Goal: Transaction & Acquisition: Purchase product/service

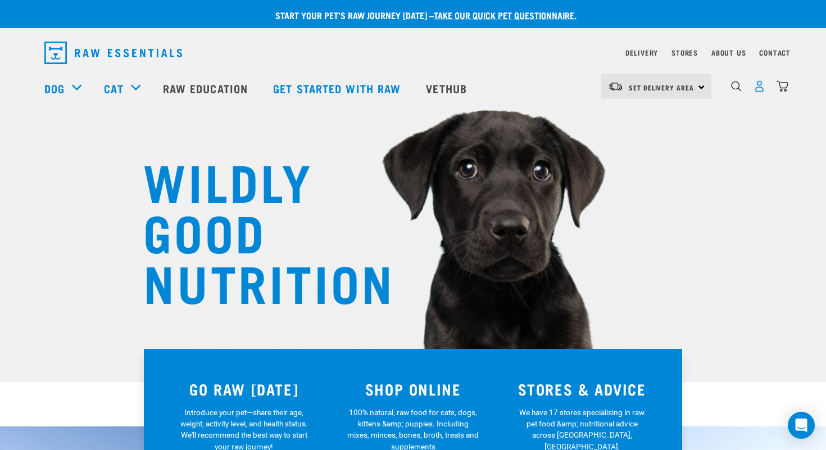
click at [674, 88] on img "dropdown navigation" at bounding box center [759, 86] width 12 height 12
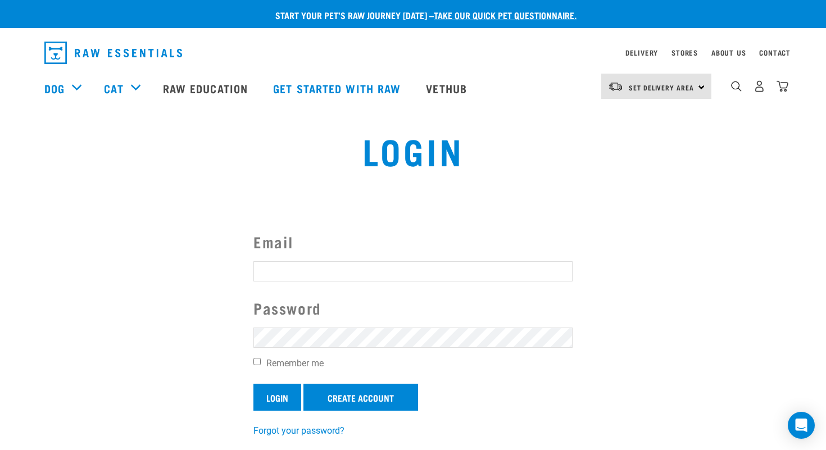
type input "jenningsb486@gmail.com"
click at [281, 396] on input "Login" at bounding box center [277, 397] width 48 height 27
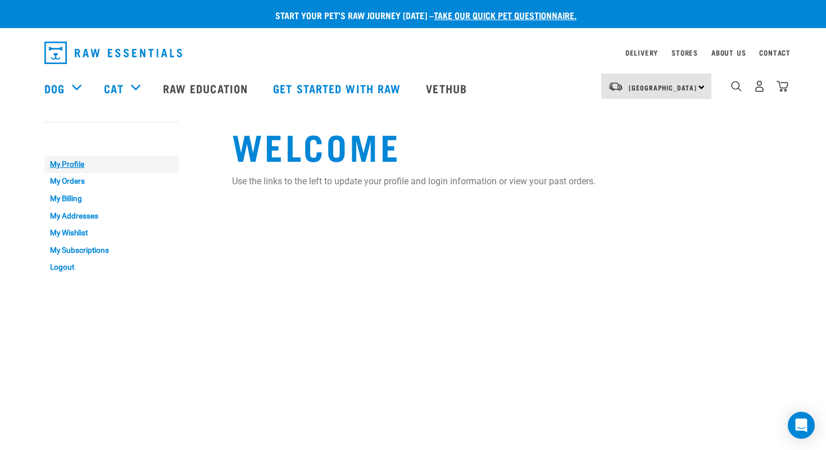
click at [77, 162] on link "My Profile" at bounding box center [111, 164] width 135 height 17
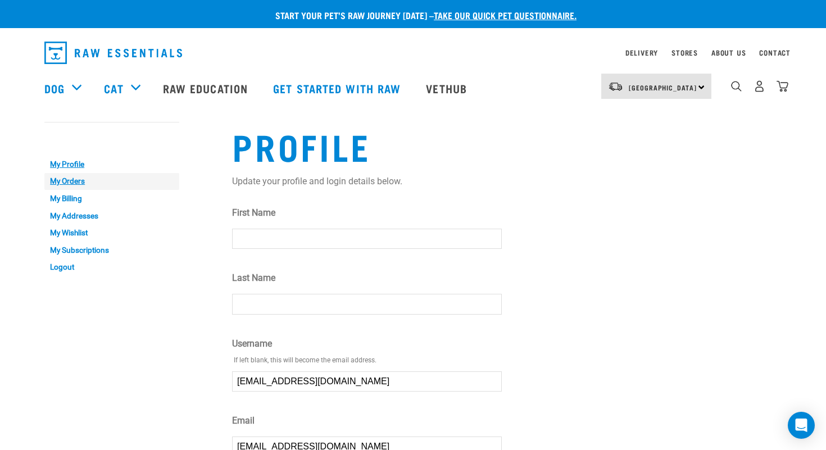
click at [80, 184] on link "My Orders" at bounding box center [111, 181] width 135 height 17
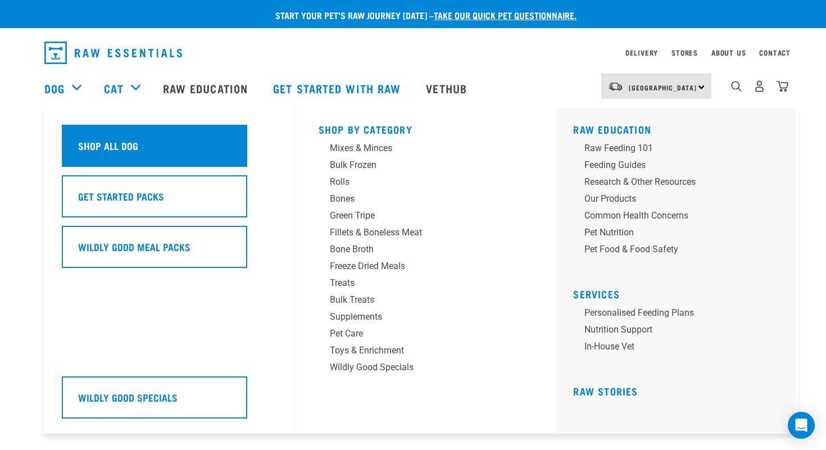
click at [101, 137] on div "Shop All Dog" at bounding box center [154, 146] width 185 height 42
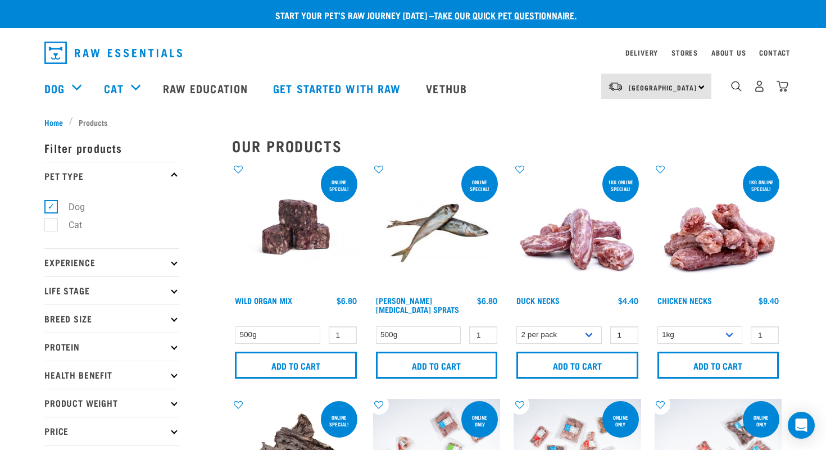
scroll to position [7, 0]
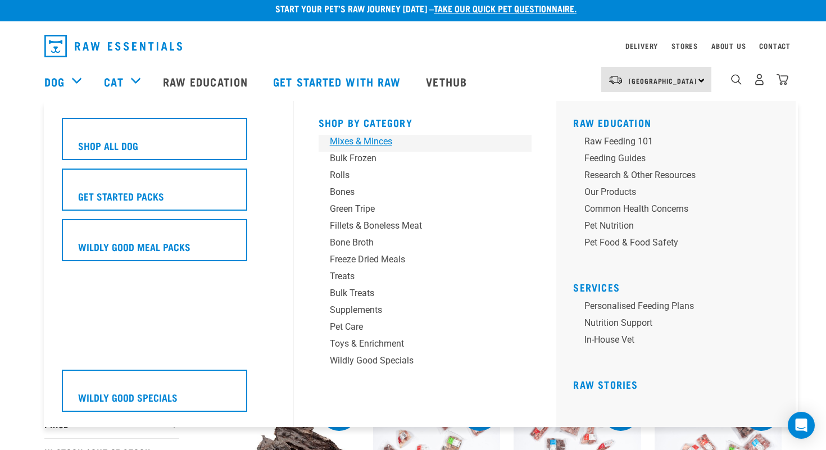
click at [365, 138] on div "Mixes & Minces" at bounding box center [417, 141] width 175 height 13
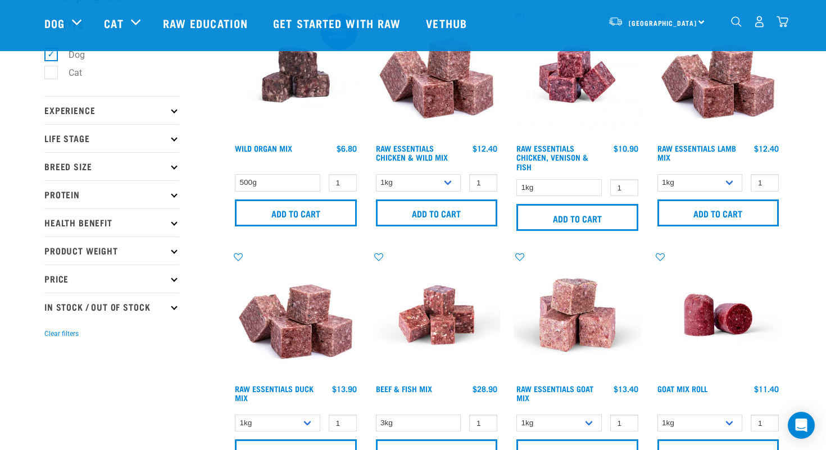
scroll to position [78, 0]
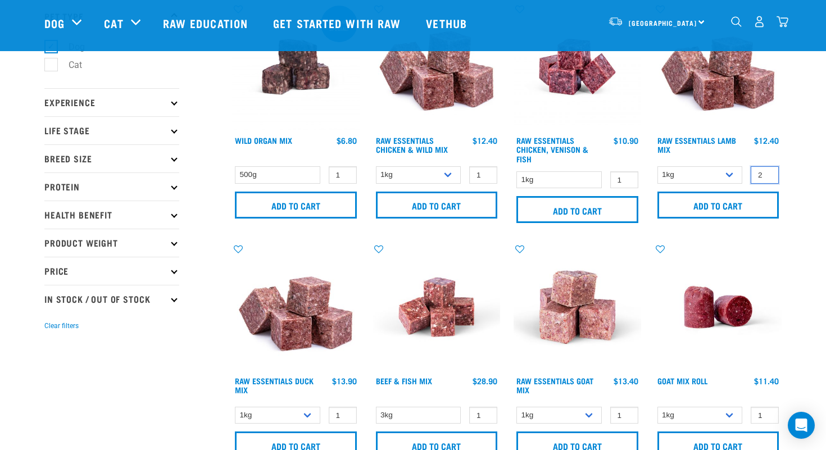
type input "2"
click at [766, 172] on input "2" at bounding box center [765, 174] width 28 height 17
click at [720, 203] on input "Add to cart" at bounding box center [718, 205] width 122 height 27
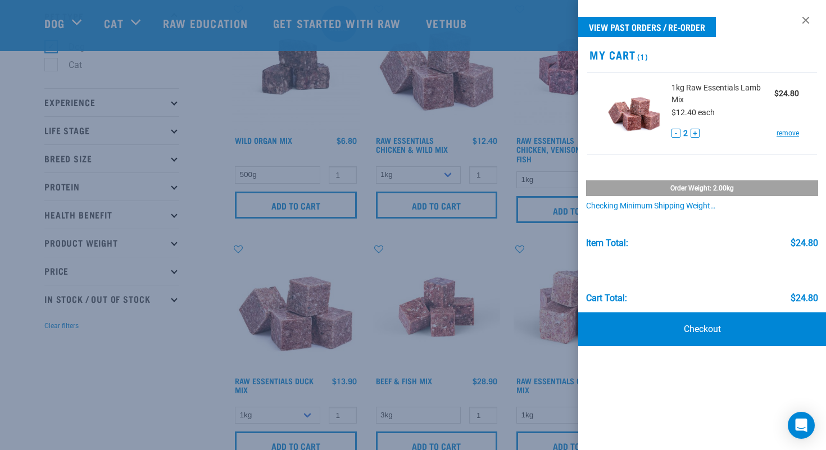
click at [346, 103] on div at bounding box center [413, 225] width 826 height 450
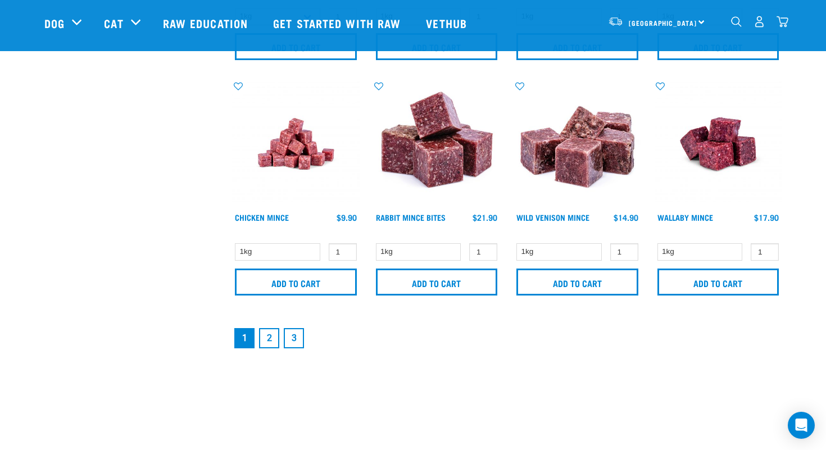
scroll to position [1648, 0]
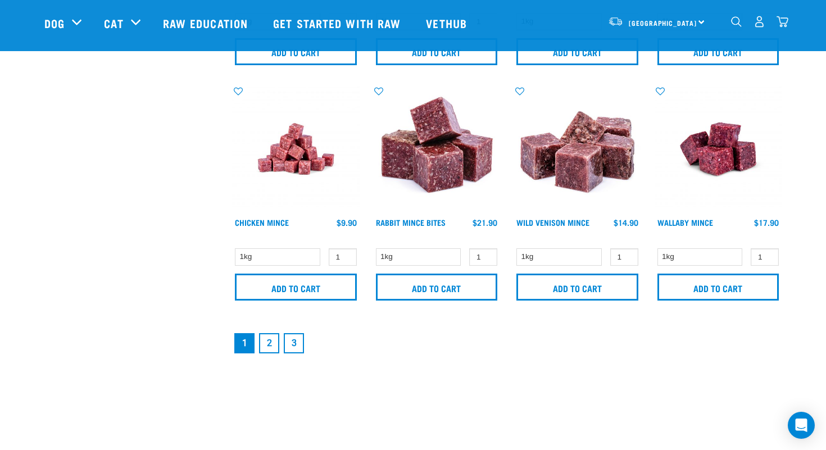
click at [267, 343] on link "2" at bounding box center [269, 343] width 20 height 20
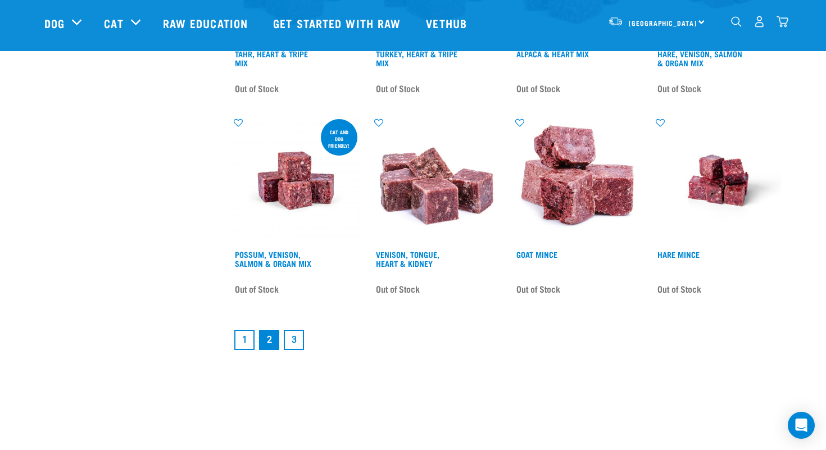
scroll to position [1548, 0]
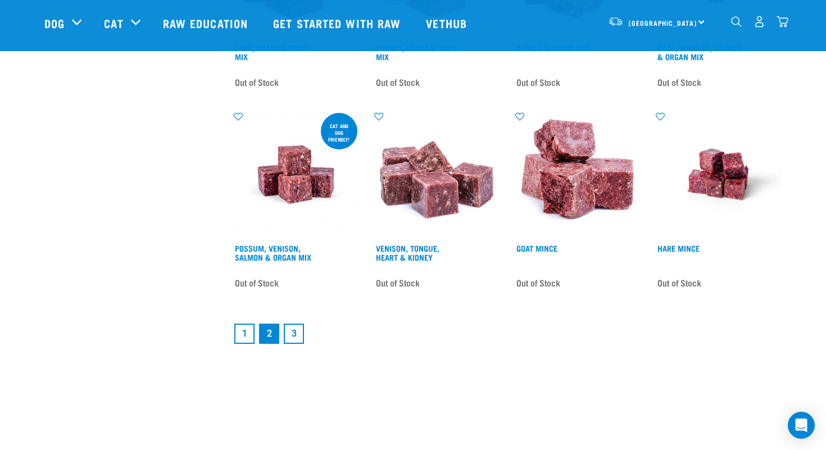
click at [246, 332] on link "1" at bounding box center [244, 334] width 20 height 20
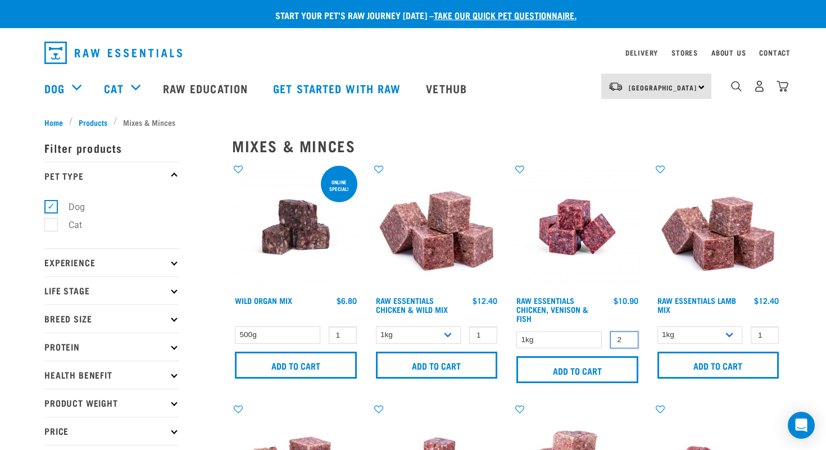
type input "2"
click at [629, 339] on input "2" at bounding box center [624, 339] width 28 height 17
click at [581, 366] on input "Add to cart" at bounding box center [577, 369] width 122 height 27
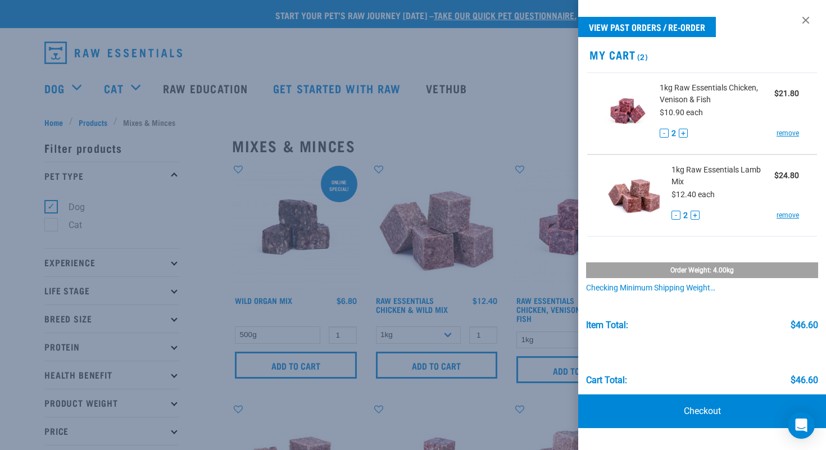
click at [380, 101] on div at bounding box center [413, 225] width 826 height 450
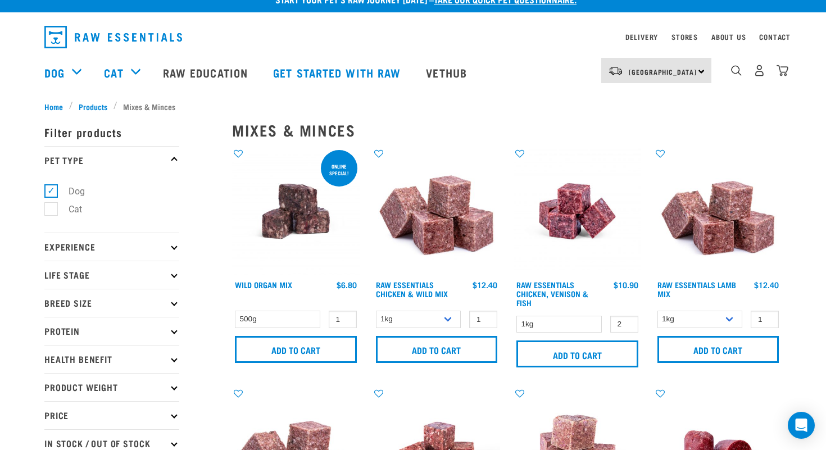
scroll to position [26, 0]
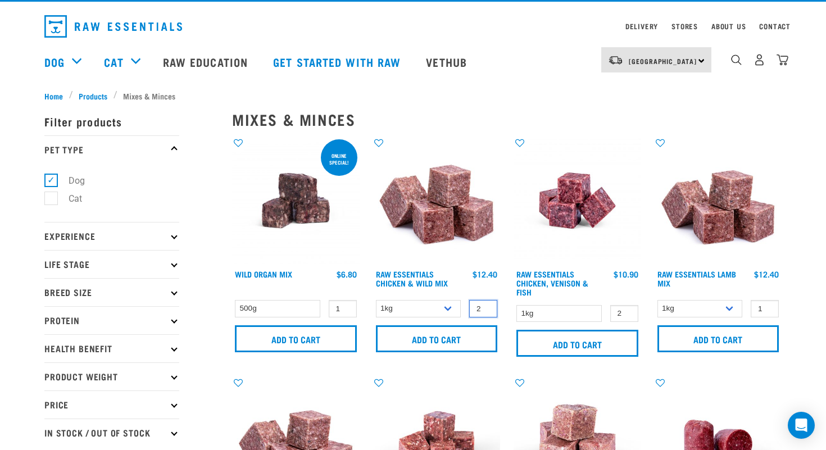
type input "2"
click at [485, 306] on input "2" at bounding box center [483, 308] width 28 height 17
click at [438, 332] on input "Add to cart" at bounding box center [437, 338] width 122 height 27
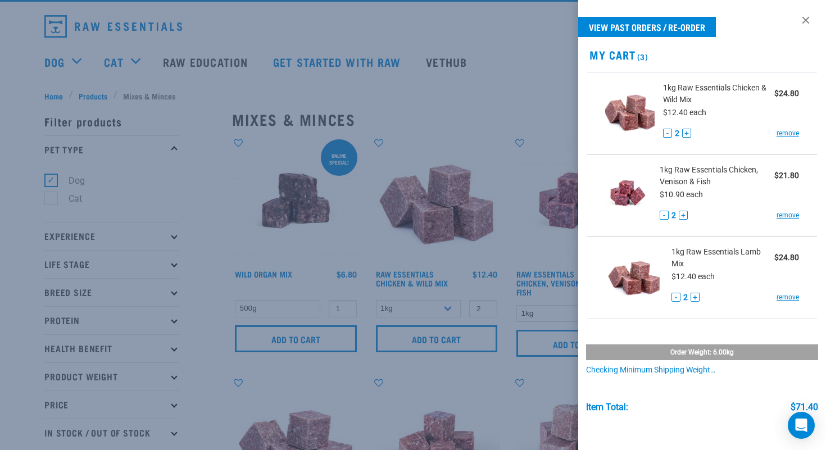
click at [423, 81] on div at bounding box center [413, 225] width 826 height 450
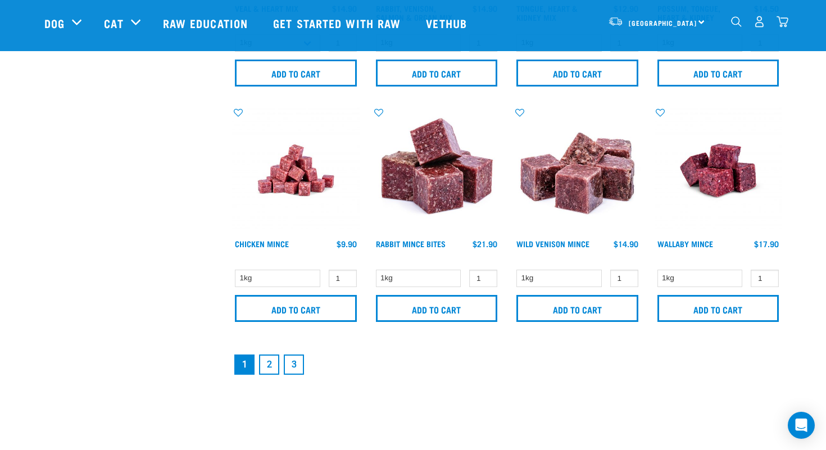
scroll to position [1637, 0]
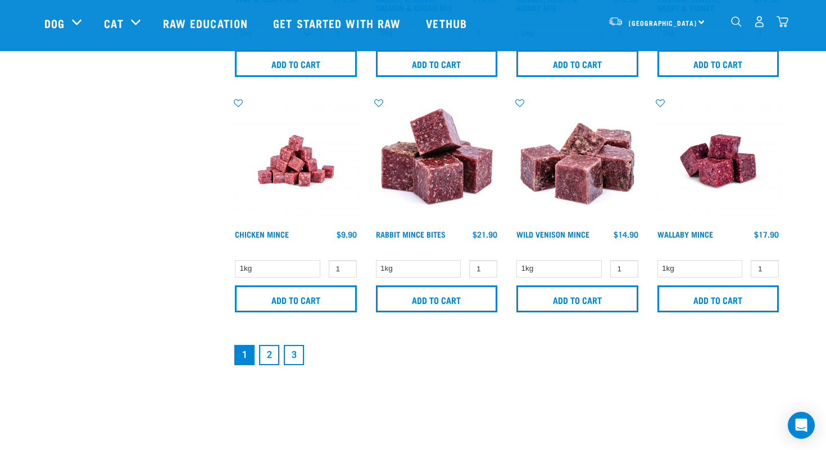
click at [270, 352] on link "2" at bounding box center [269, 355] width 20 height 20
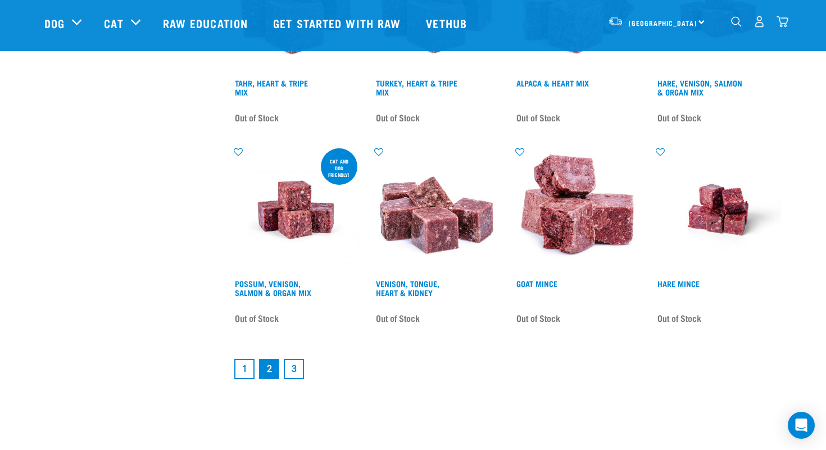
scroll to position [1556, 0]
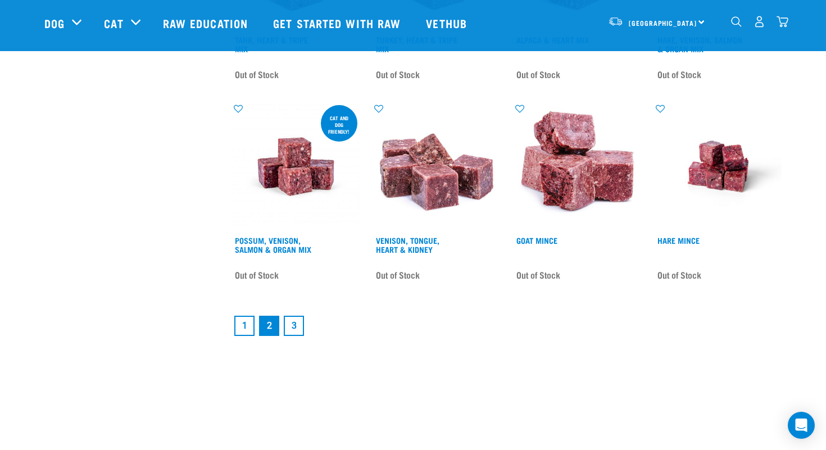
click at [245, 323] on link "1" at bounding box center [244, 326] width 20 height 20
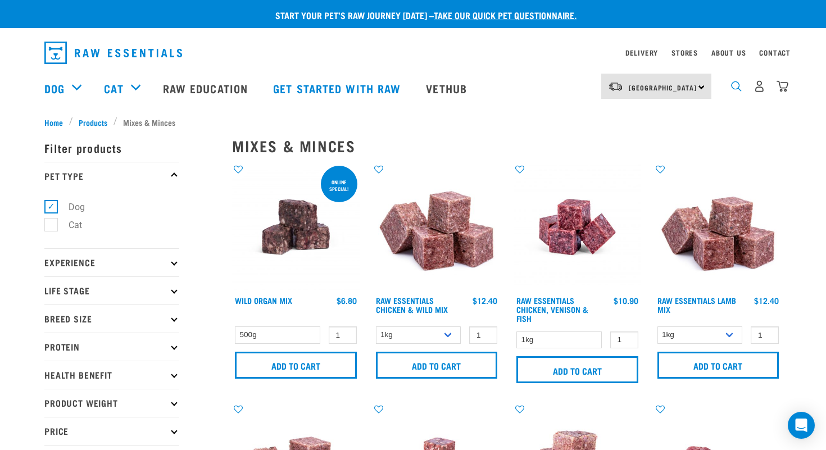
click at [739, 88] on img "dropdown navigation" at bounding box center [736, 86] width 11 height 11
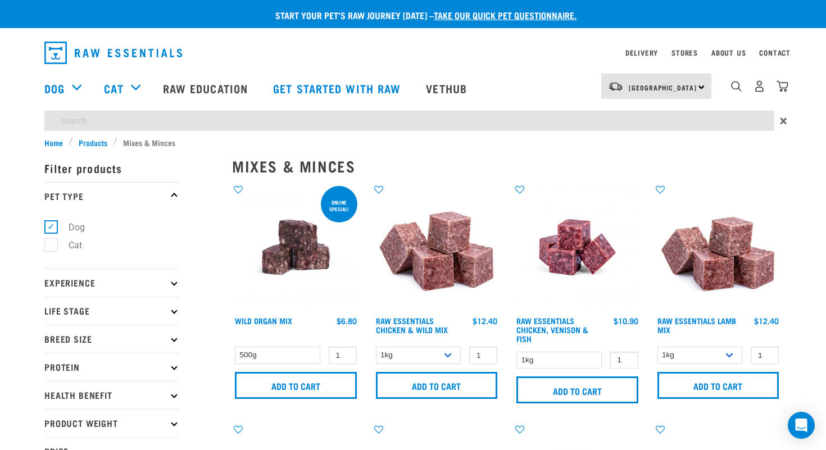
click at [337, 119] on input "search" at bounding box center [409, 121] width 730 height 20
type input "salmon mix"
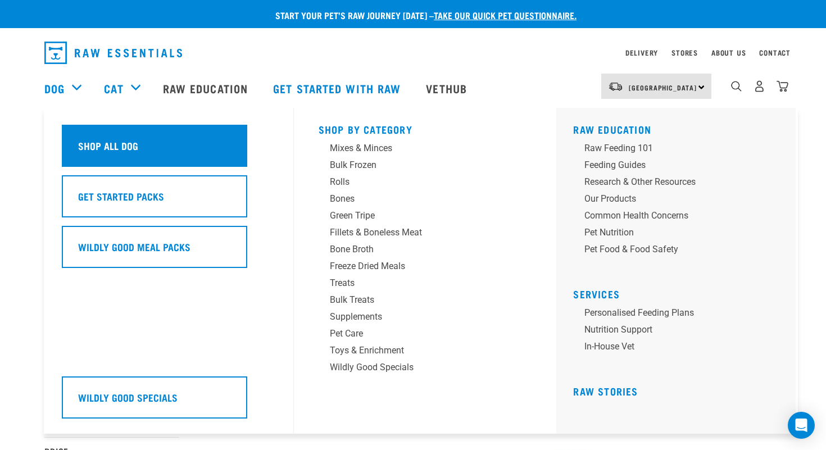
click at [125, 142] on h5 "Shop All Dog" at bounding box center [108, 145] width 60 height 15
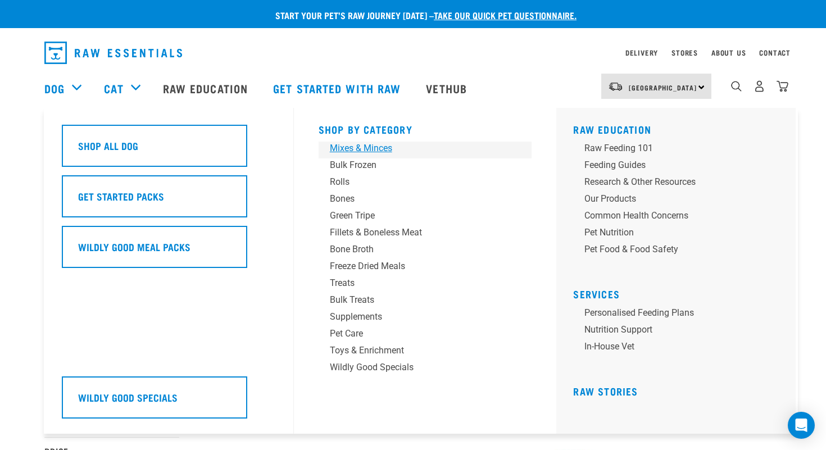
click at [346, 149] on div "Mixes & Minces" at bounding box center [417, 148] width 175 height 13
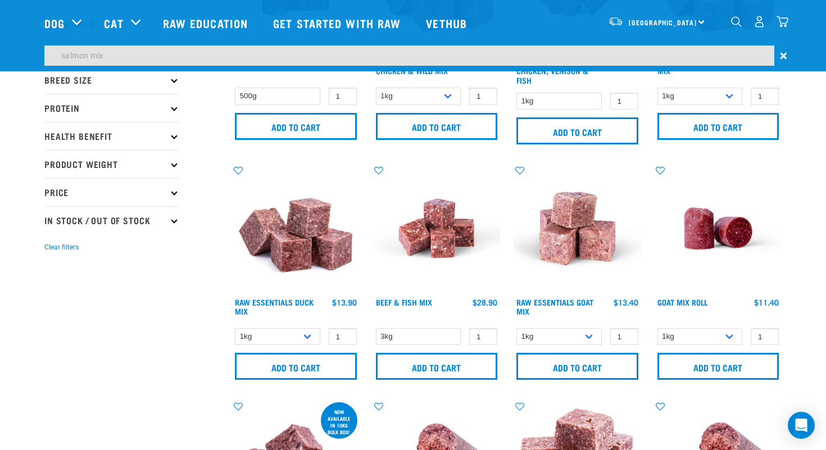
scroll to position [160, 0]
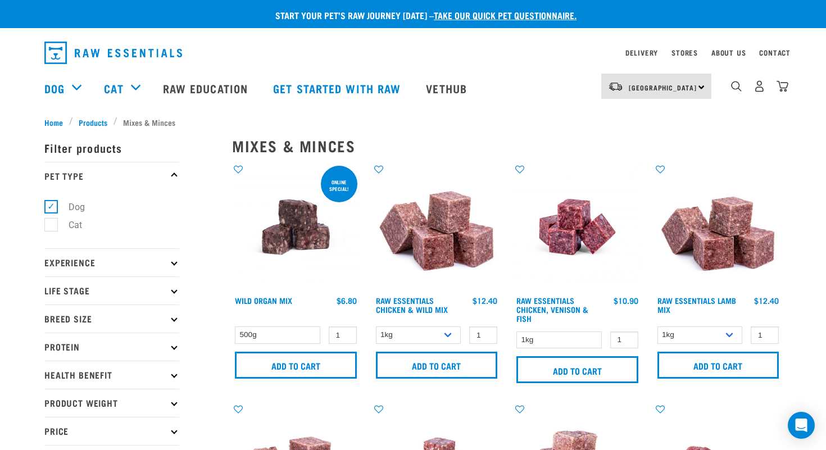
click at [53, 228] on label "Cat" at bounding box center [69, 225] width 36 height 14
click at [52, 227] on input "Cat" at bounding box center [47, 223] width 7 height 7
checkbox input "true"
click at [52, 209] on label "Dog" at bounding box center [70, 207] width 39 height 14
click at [52, 208] on input "Dog" at bounding box center [47, 204] width 7 height 7
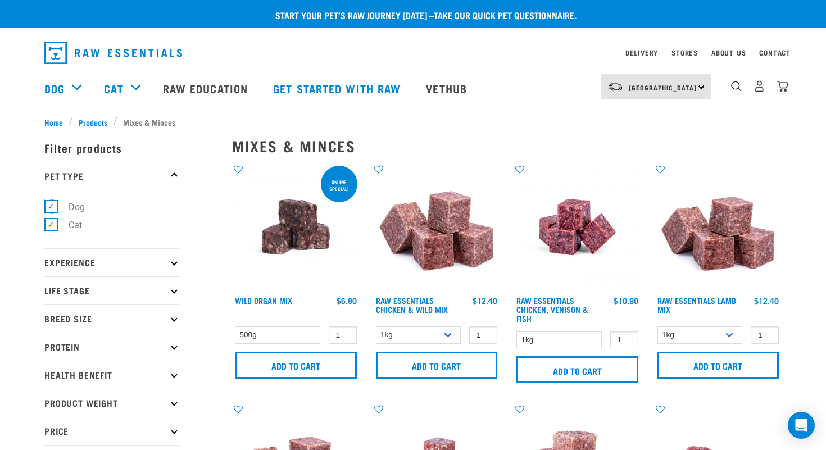
checkbox input "false"
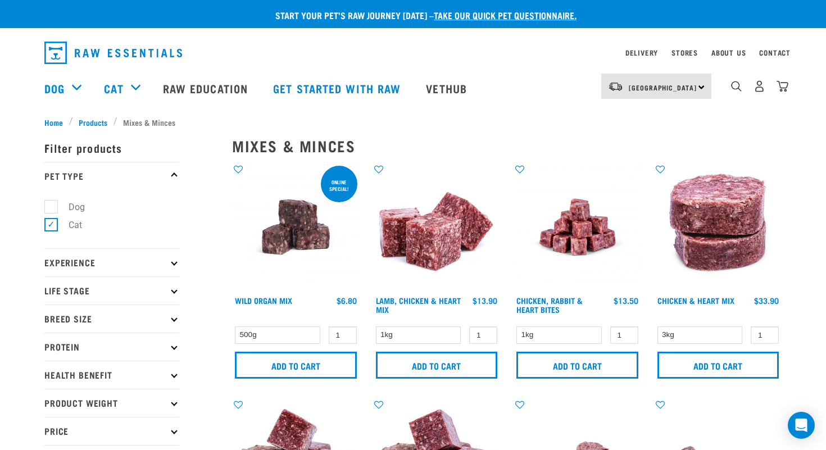
click at [51, 205] on label "Dog" at bounding box center [70, 207] width 39 height 14
click at [47, 205] on input "Dog" at bounding box center [47, 204] width 7 height 7
checkbox input "true"
click at [52, 226] on label "Cat" at bounding box center [69, 225] width 36 height 14
click at [52, 226] on input "Cat" at bounding box center [47, 223] width 7 height 7
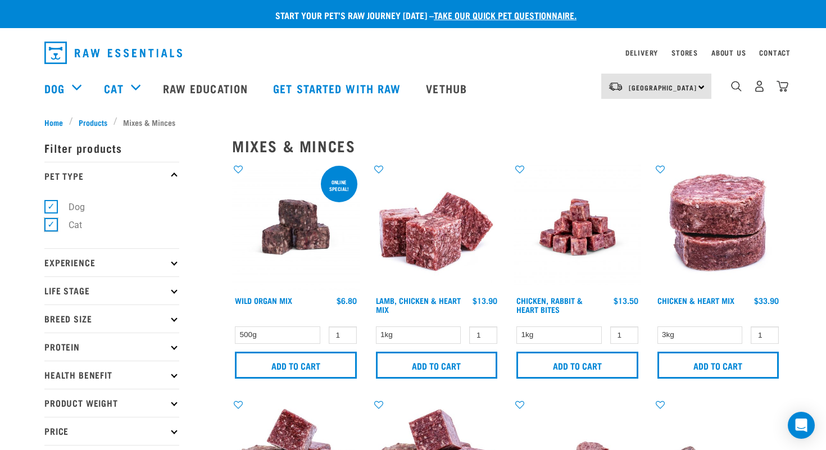
checkbox input "false"
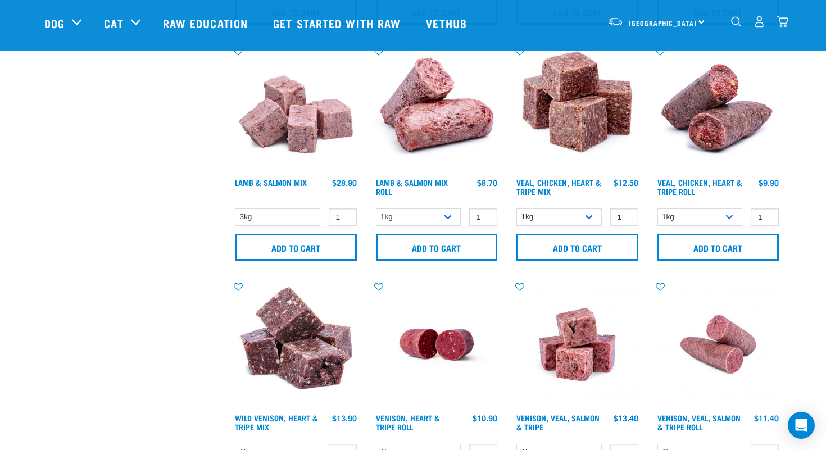
scroll to position [749, 0]
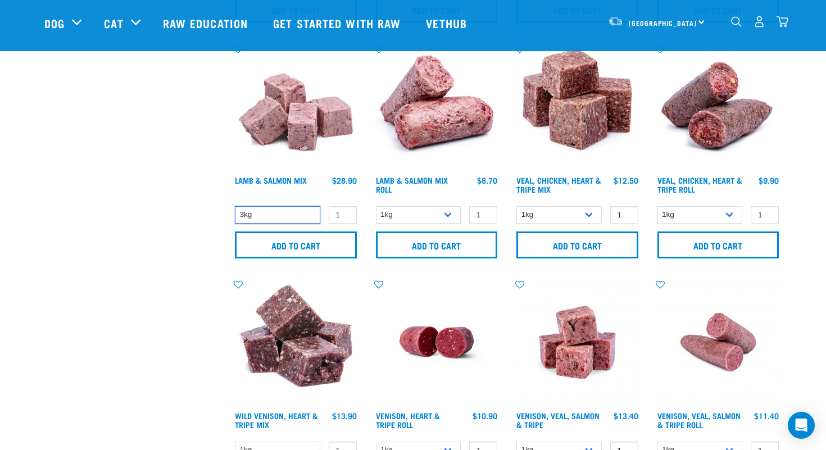
click at [303, 213] on select "3kg" at bounding box center [277, 214] width 85 height 17
click at [235, 206] on select "3kg" at bounding box center [277, 214] width 85 height 17
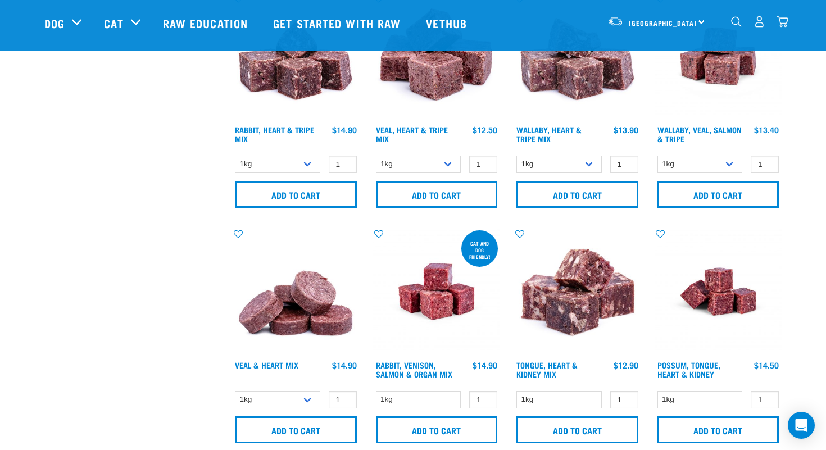
scroll to position [1273, 0]
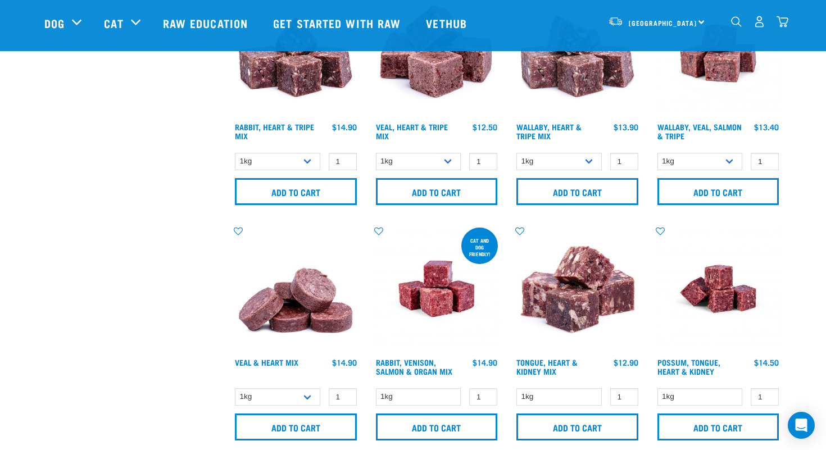
click at [736, 22] on img "dropdown navigation" at bounding box center [736, 21] width 11 height 11
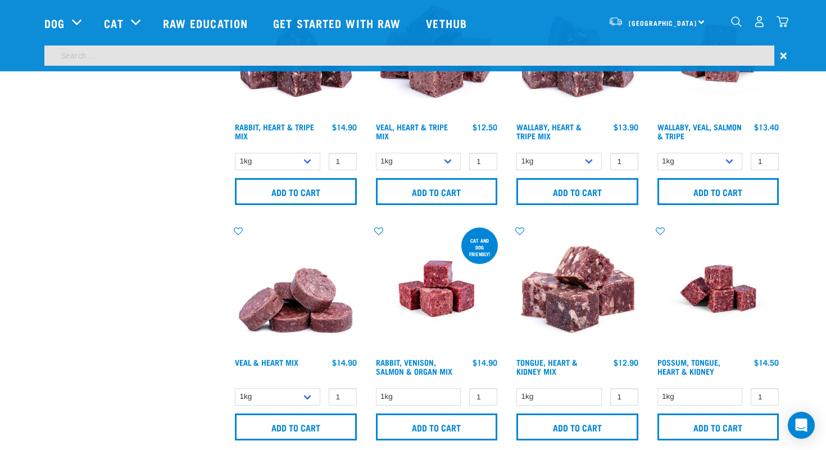
click at [57, 53] on input "search" at bounding box center [409, 56] width 730 height 20
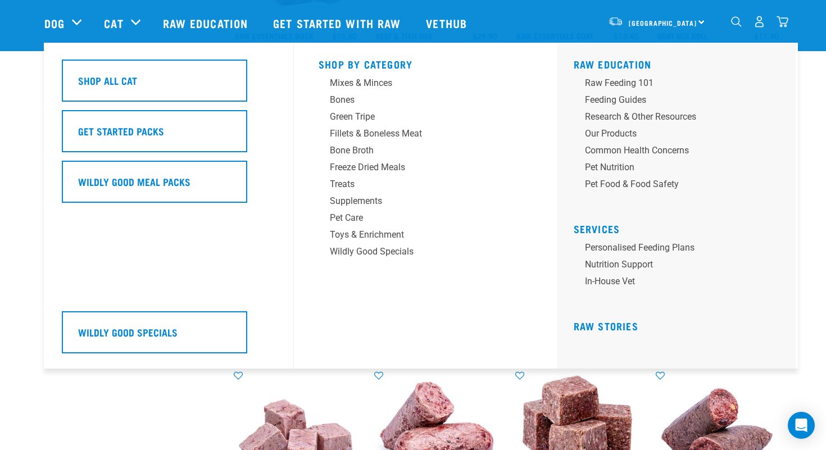
scroll to position [404, 0]
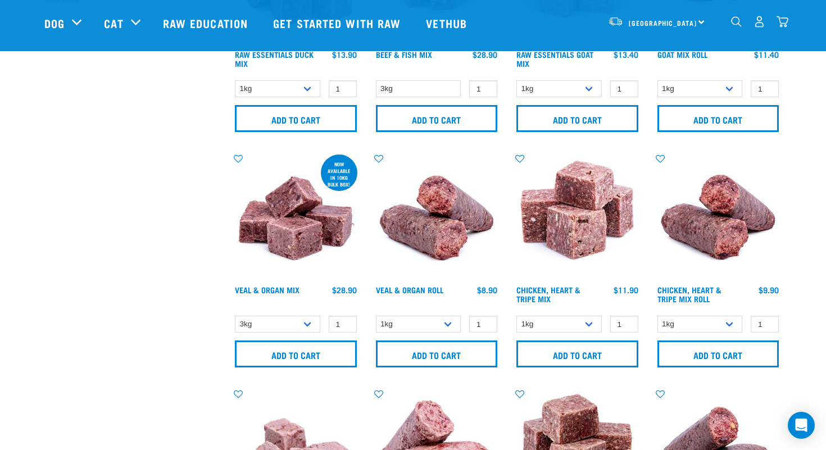
click at [784, 24] on img "dropdown navigation" at bounding box center [782, 22] width 12 height 12
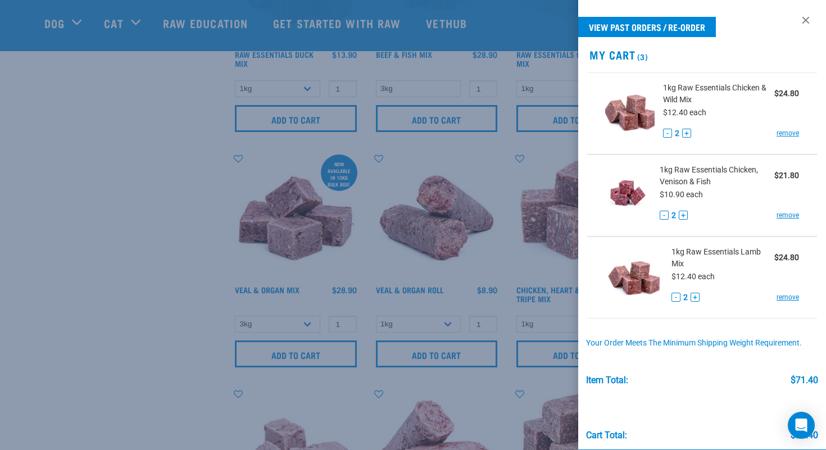
click at [535, 24] on div at bounding box center [413, 225] width 826 height 450
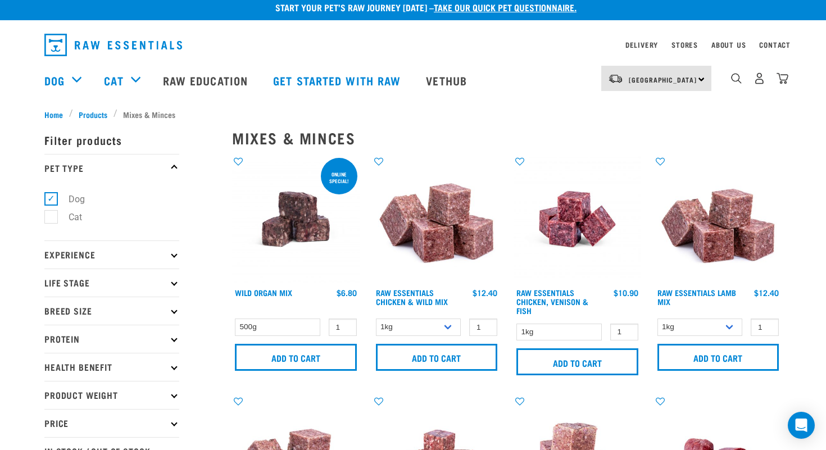
scroll to position [0, 0]
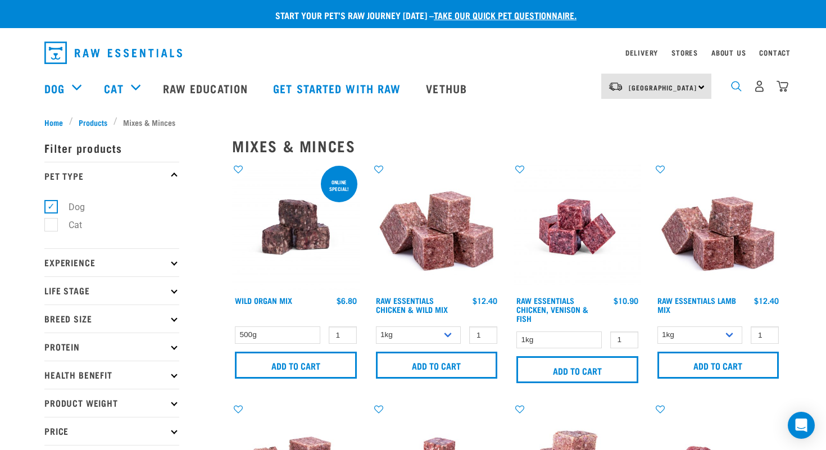
click at [734, 88] on img "dropdown navigation" at bounding box center [736, 86] width 11 height 11
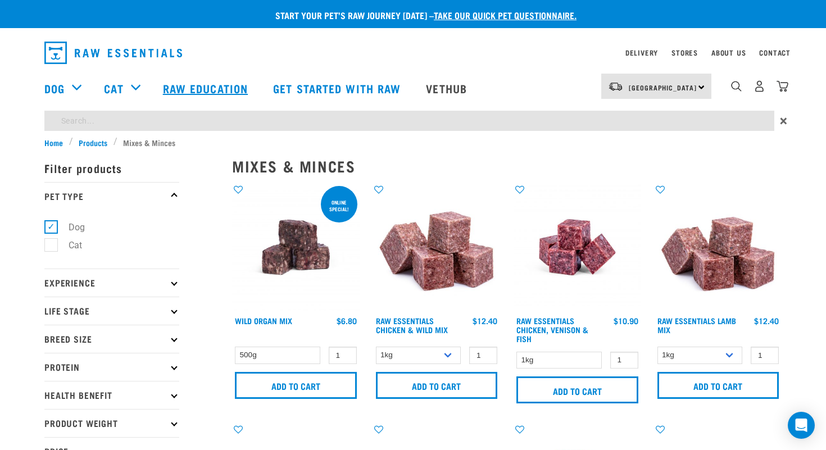
click at [164, 110] on link "Raw Education" at bounding box center [207, 88] width 110 height 45
click at [144, 121] on input "search" at bounding box center [409, 121] width 730 height 20
type input "[PERSON_NAME]"
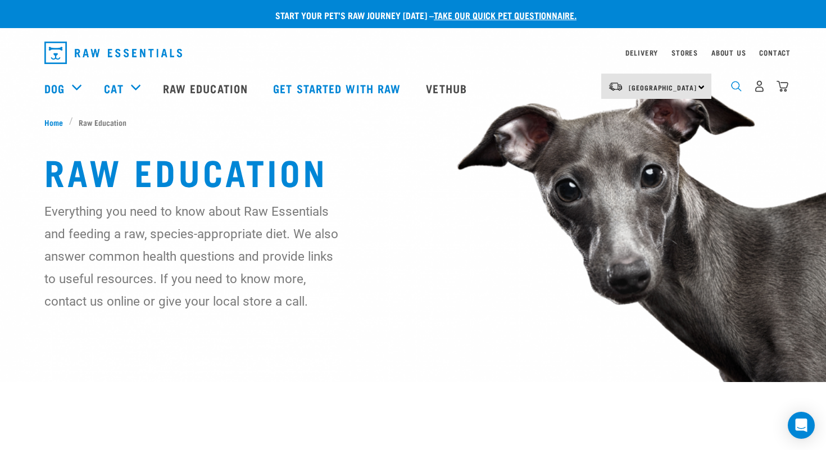
click at [735, 87] on img "dropdown navigation" at bounding box center [736, 86] width 11 height 11
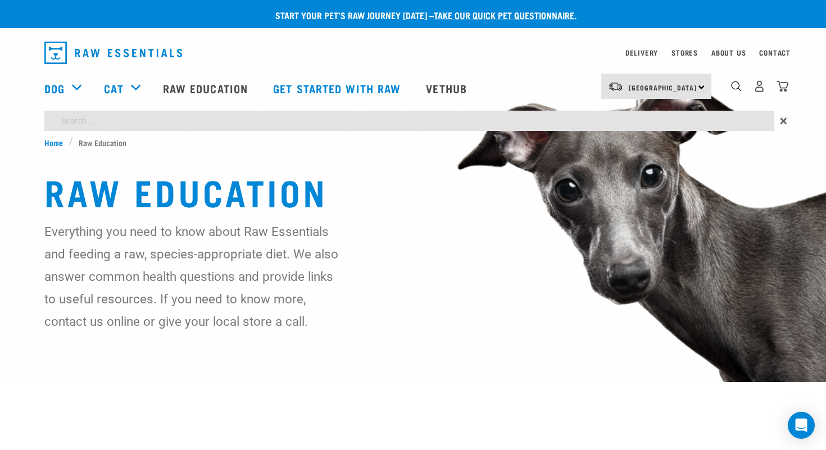
click at [122, 113] on input "search" at bounding box center [409, 121] width 730 height 20
type input "salmon mince"
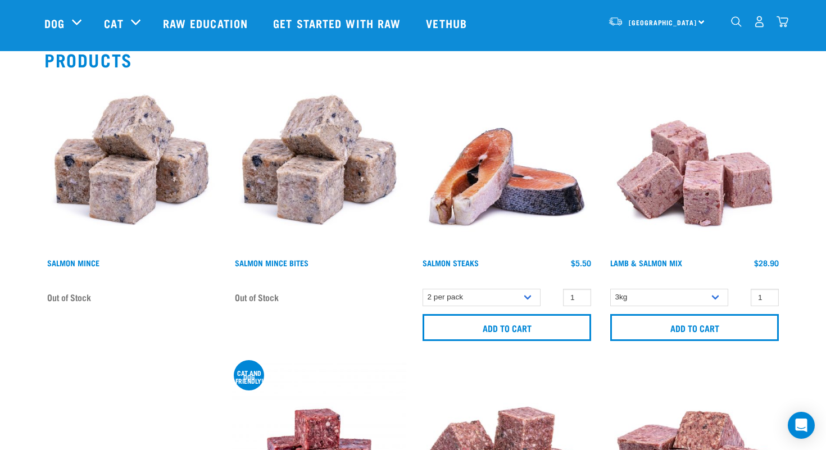
scroll to position [91, 0]
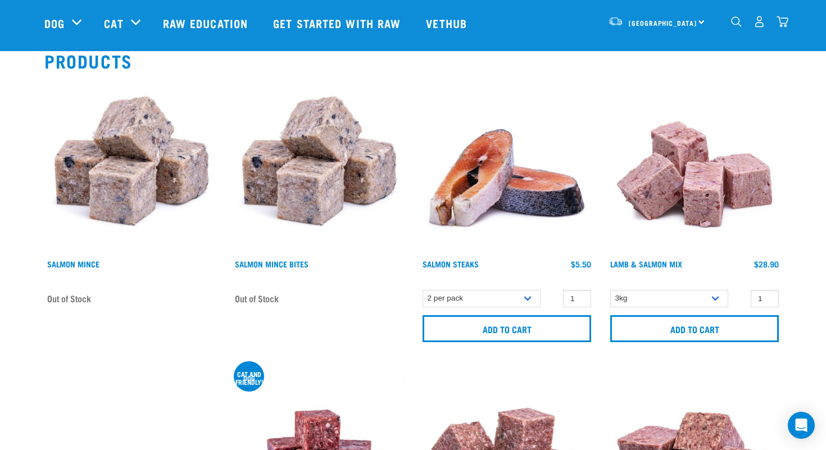
click at [136, 158] on img at bounding box center [131, 167] width 174 height 174
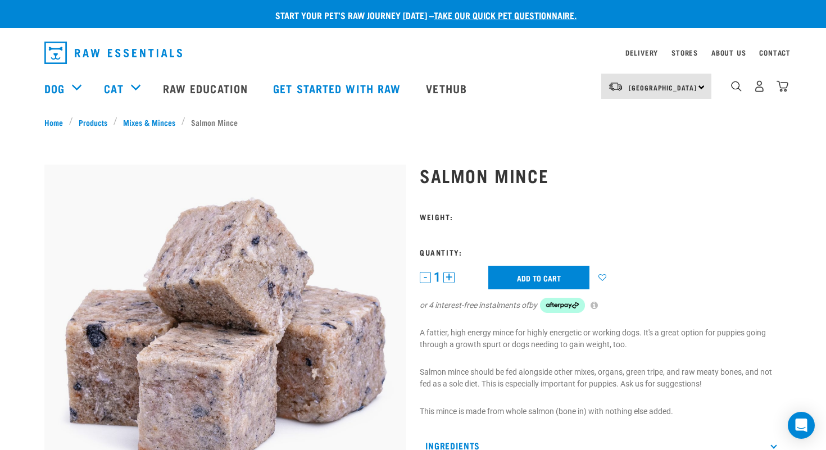
click at [452, 276] on button "+" at bounding box center [448, 277] width 11 height 11
click at [448, 278] on button "+" at bounding box center [448, 277] width 11 height 11
click at [523, 277] on input "Add to cart" at bounding box center [538, 278] width 101 height 24
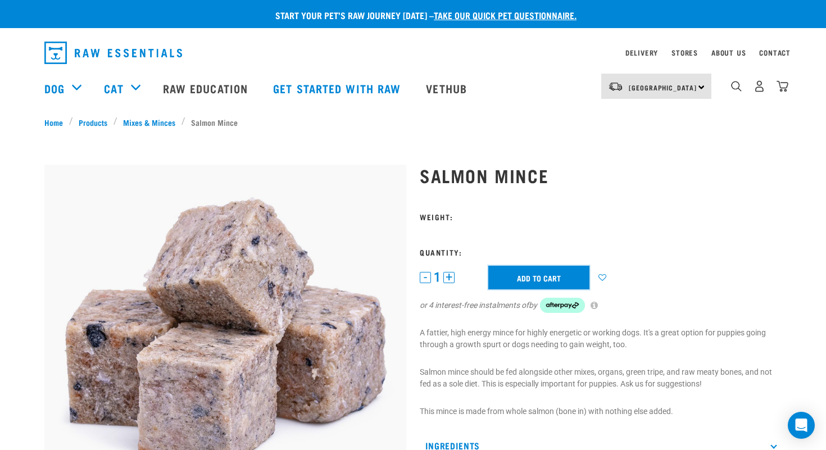
scroll to position [27, 0]
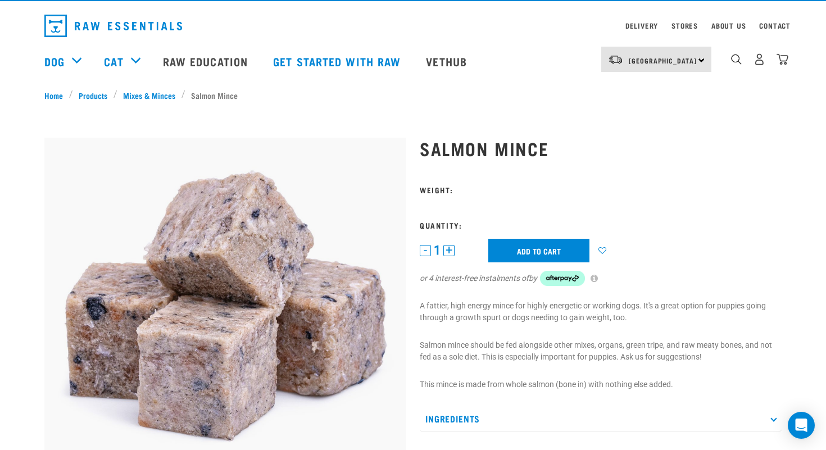
click at [448, 252] on button "+" at bounding box center [448, 250] width 11 height 11
click at [449, 248] on button "+" at bounding box center [448, 250] width 11 height 11
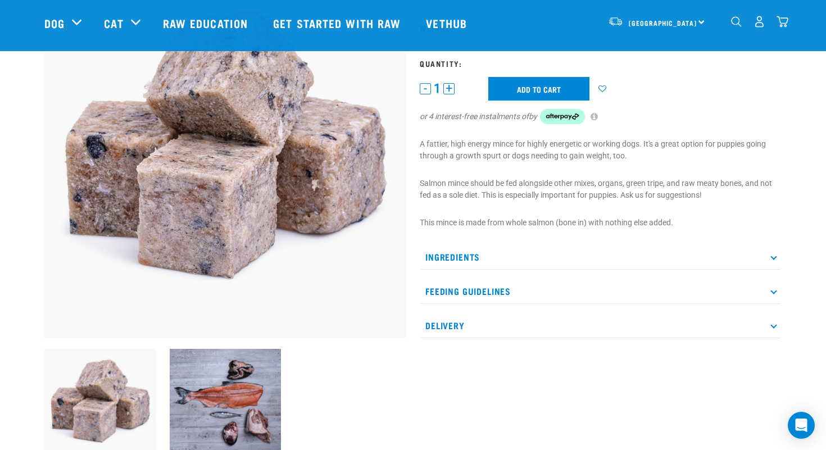
scroll to position [0, 0]
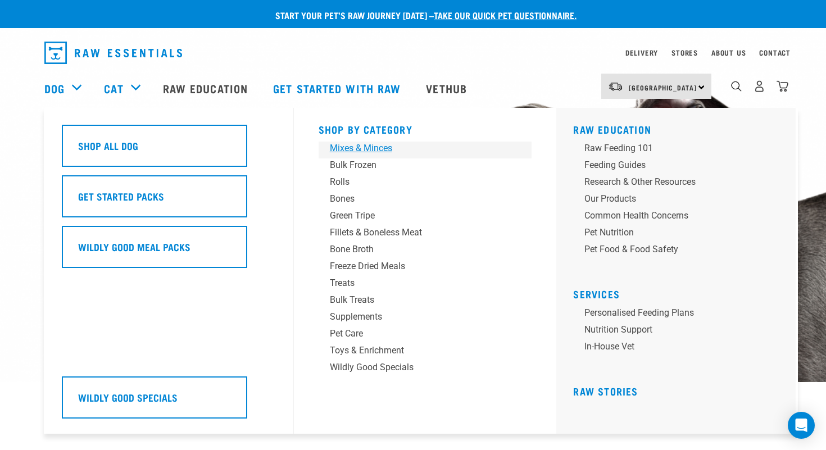
click at [338, 147] on div "Mixes & Minces" at bounding box center [417, 148] width 175 height 13
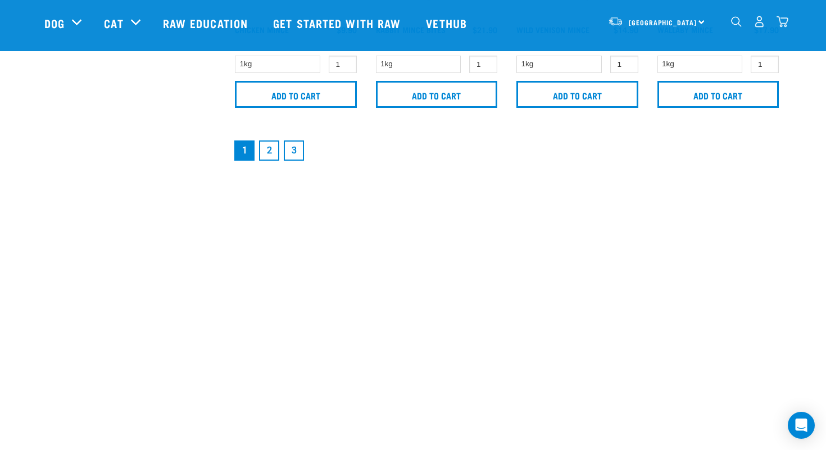
scroll to position [1865, 0]
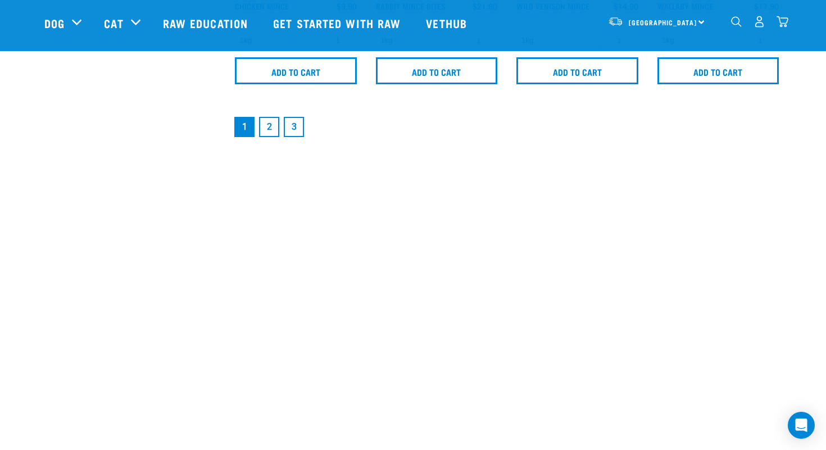
click at [268, 125] on link "2" at bounding box center [269, 127] width 20 height 20
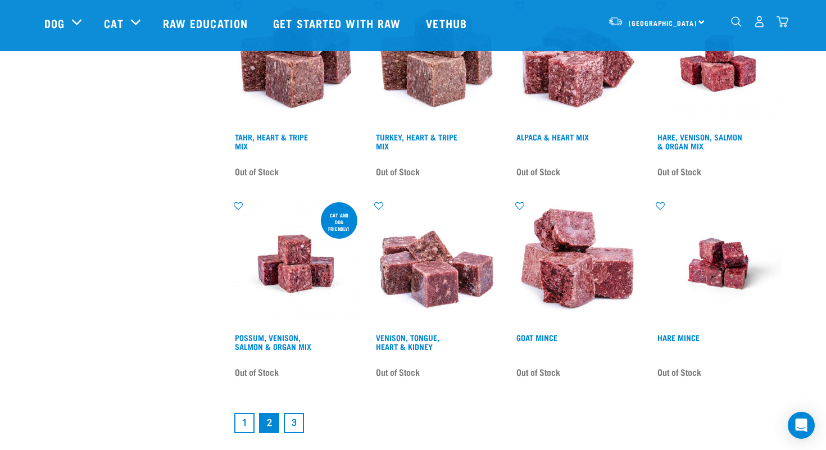
scroll to position [1467, 0]
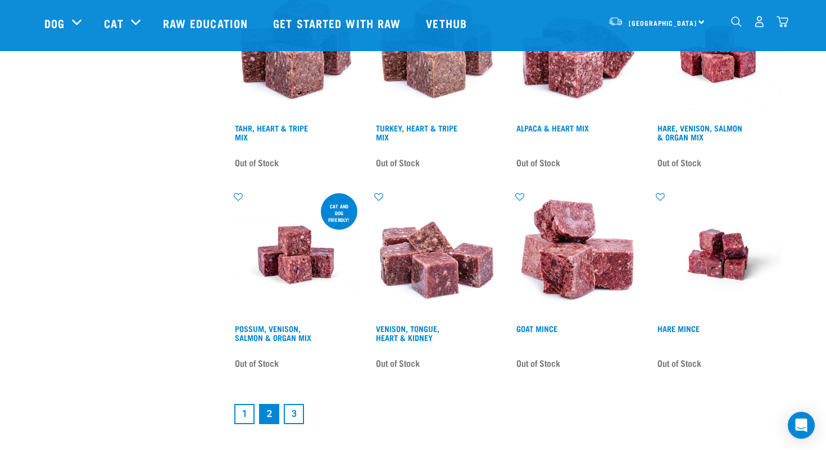
click at [292, 410] on link "3" at bounding box center [294, 414] width 20 height 20
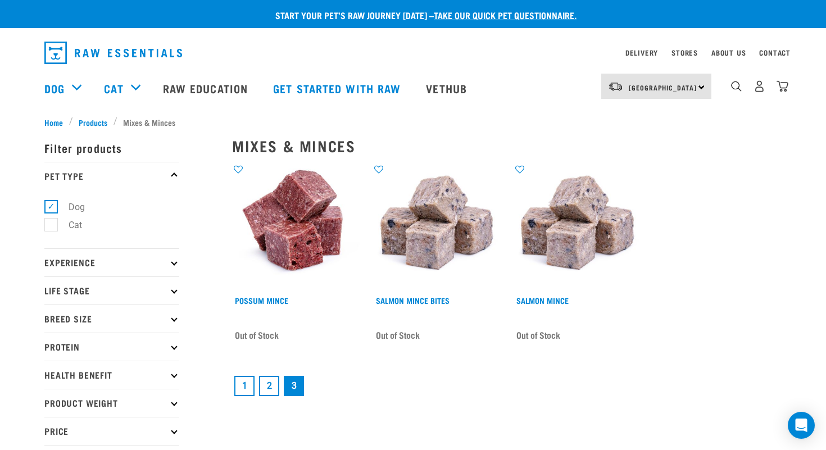
click at [246, 385] on link "1" at bounding box center [244, 386] width 20 height 20
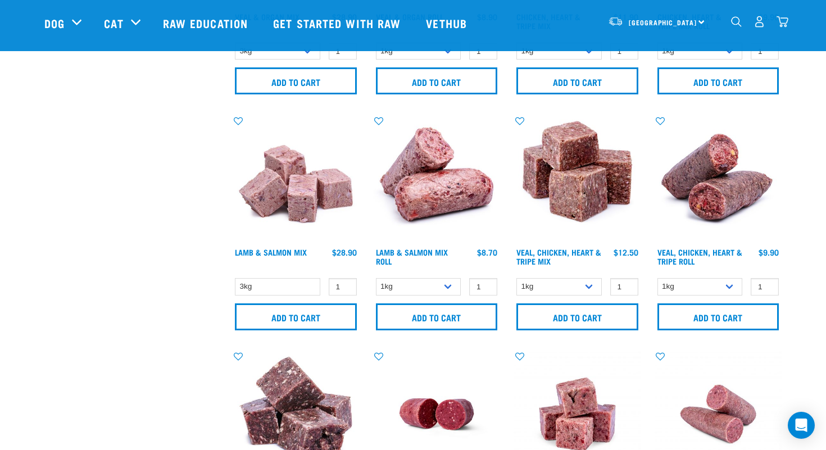
scroll to position [681, 0]
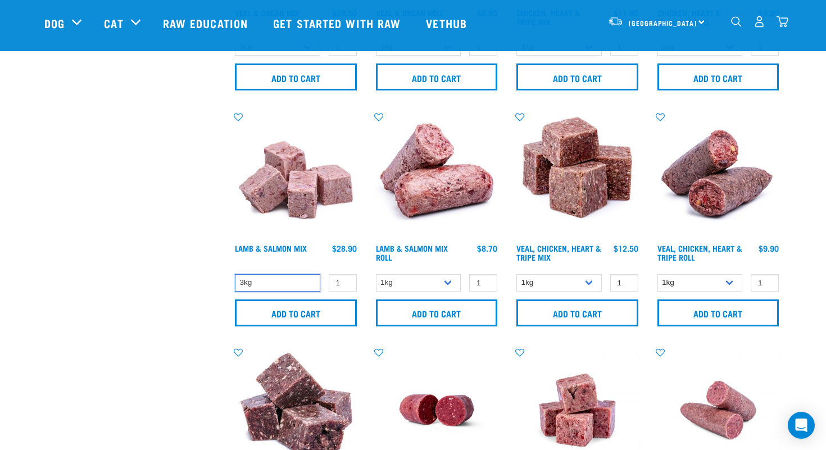
click at [284, 286] on select "3kg" at bounding box center [277, 282] width 85 height 17
click at [235, 274] on select "3kg" at bounding box center [277, 282] width 85 height 17
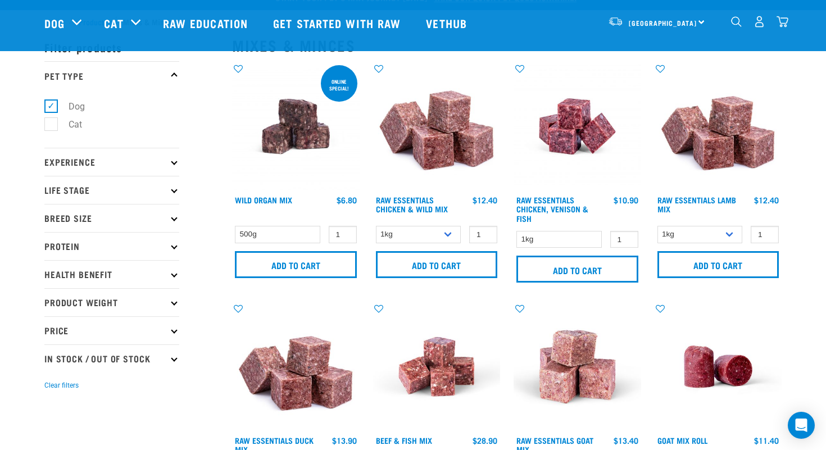
scroll to position [0, 0]
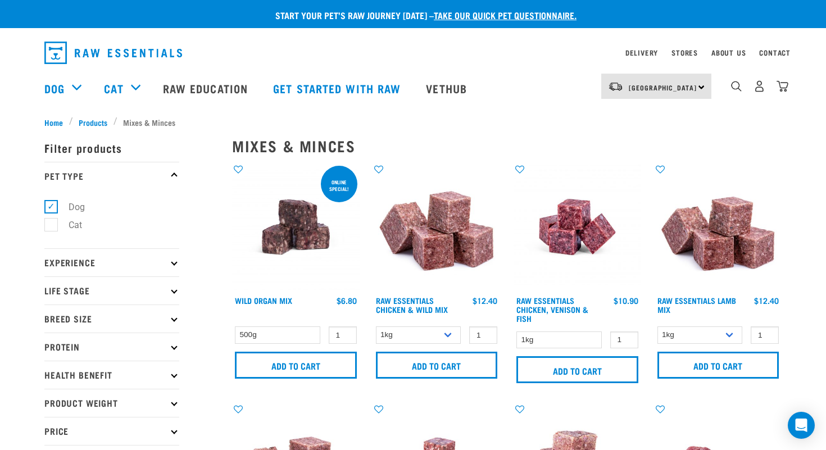
drag, startPoint x: 405, startPoint y: 253, endPoint x: 304, endPoint y: 0, distance: 272.1
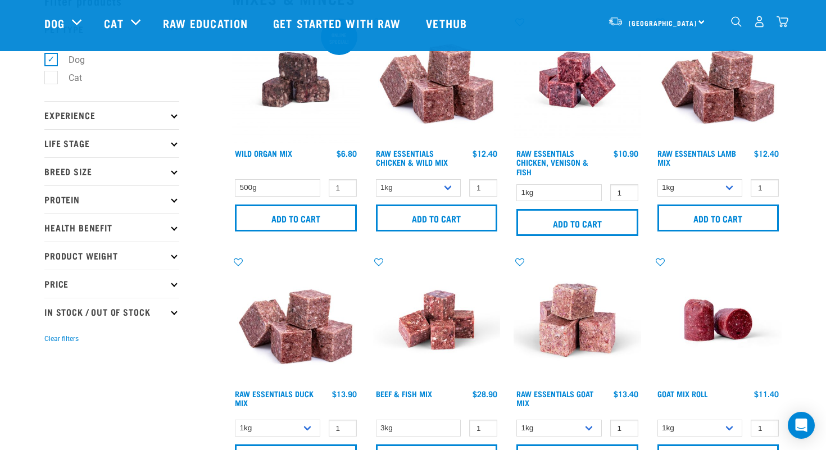
scroll to position [67, 0]
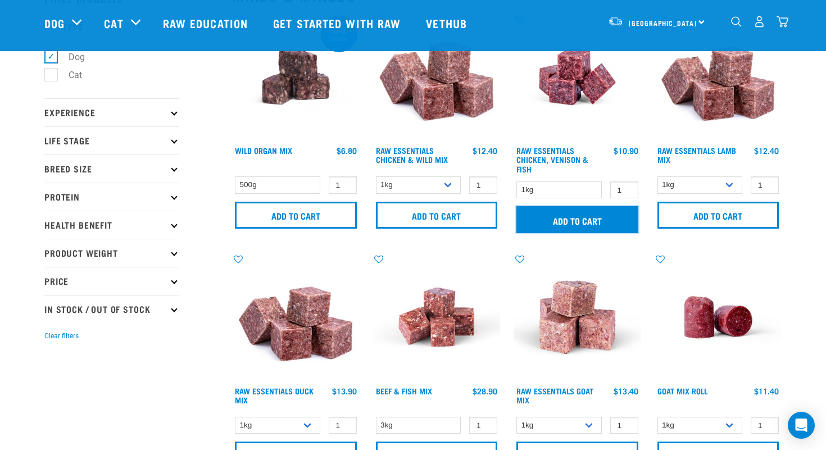
click at [585, 222] on input "Add to cart" at bounding box center [577, 219] width 122 height 27
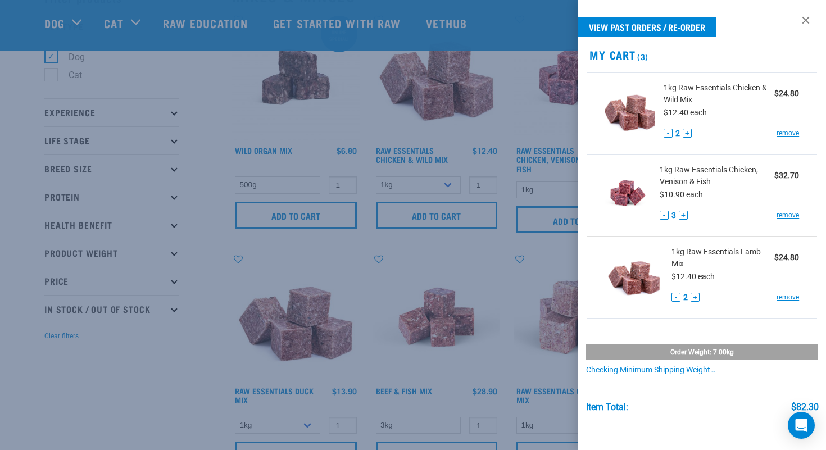
click at [503, 116] on div at bounding box center [413, 225] width 826 height 450
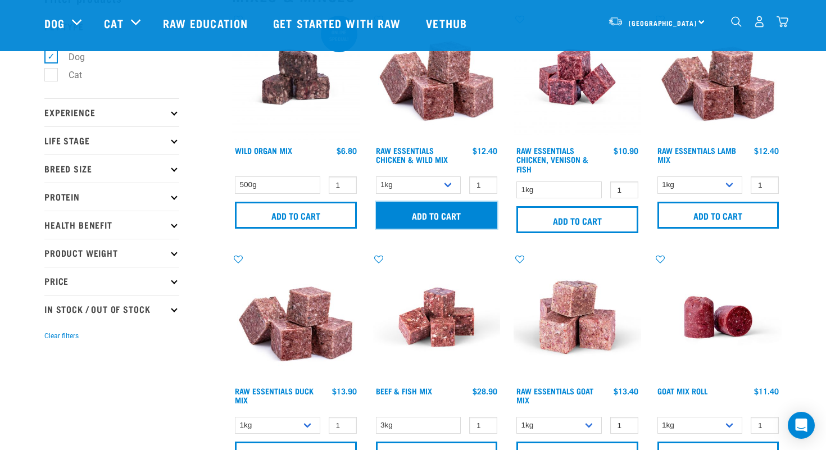
click at [448, 211] on input "Add to cart" at bounding box center [437, 215] width 122 height 27
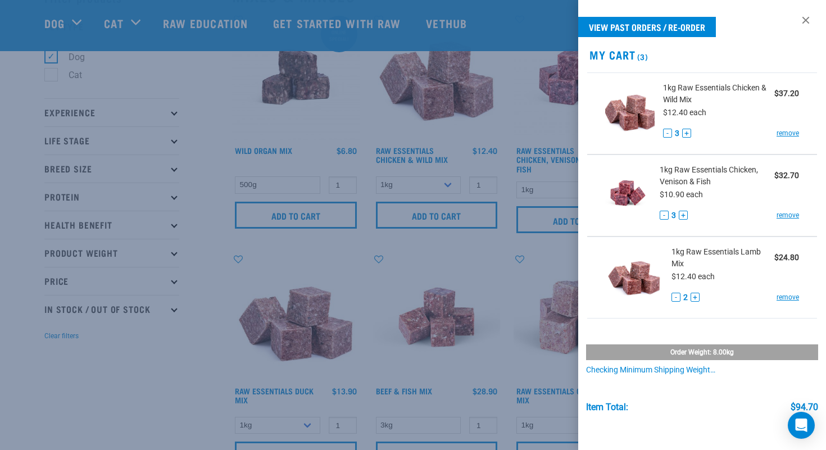
click at [285, 121] on div at bounding box center [413, 225] width 826 height 450
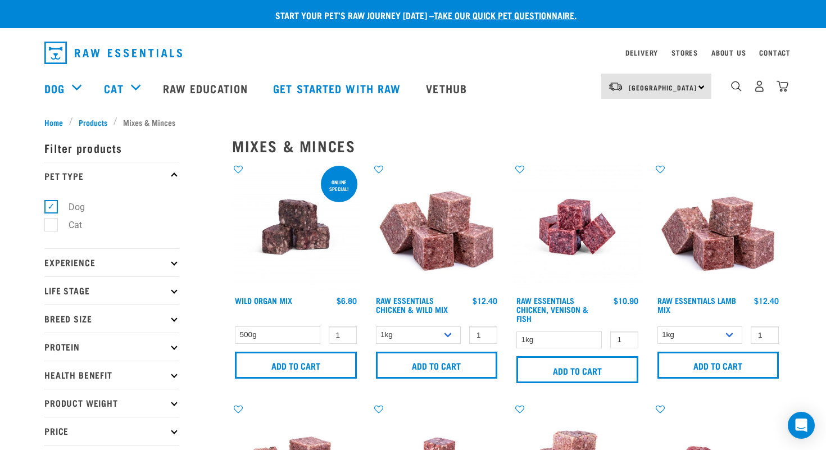
scroll to position [2, 0]
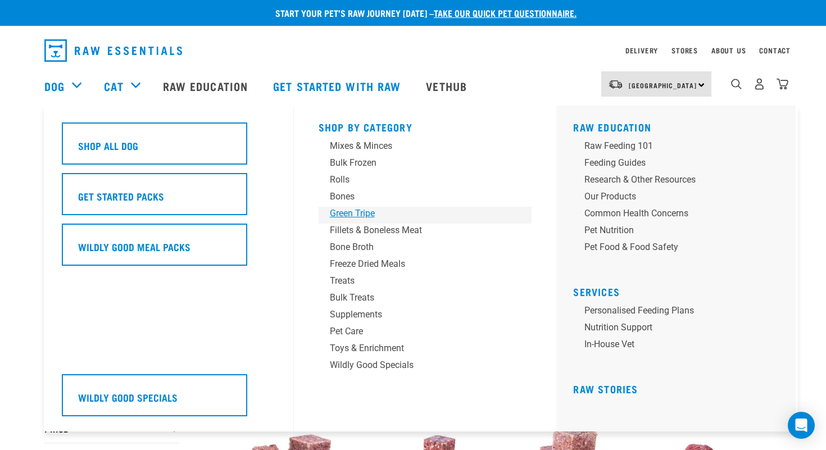
click at [351, 213] on div "Green Tripe" at bounding box center [417, 213] width 175 height 13
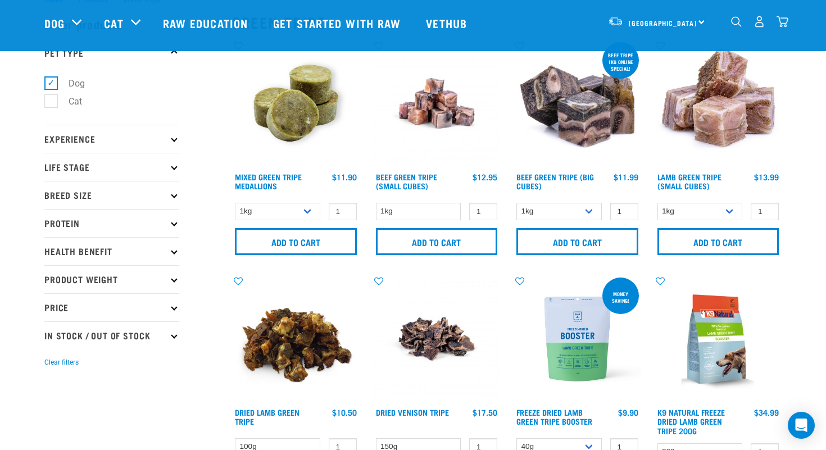
scroll to position [43, 0]
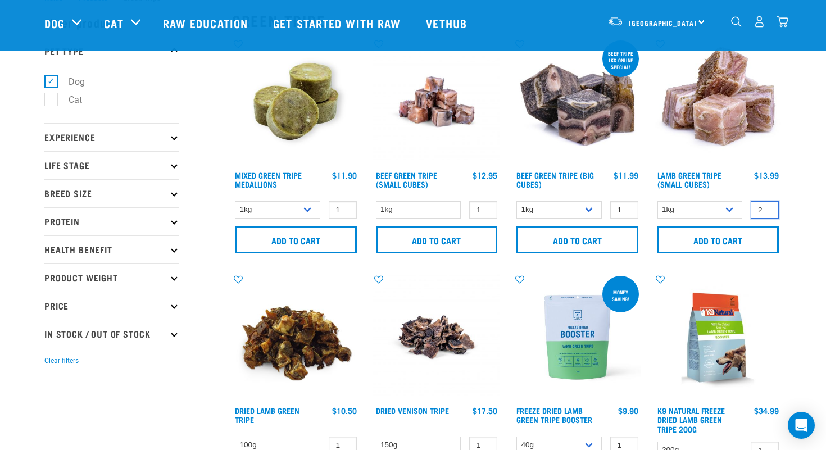
type input "2"
click at [768, 207] on input "2" at bounding box center [765, 209] width 28 height 17
click at [737, 239] on input "Add to cart" at bounding box center [718, 239] width 122 height 27
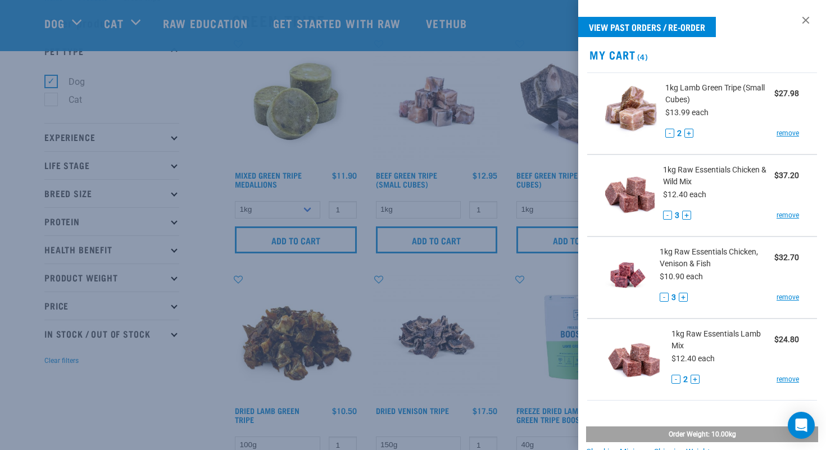
click at [480, 28] on div at bounding box center [413, 225] width 826 height 450
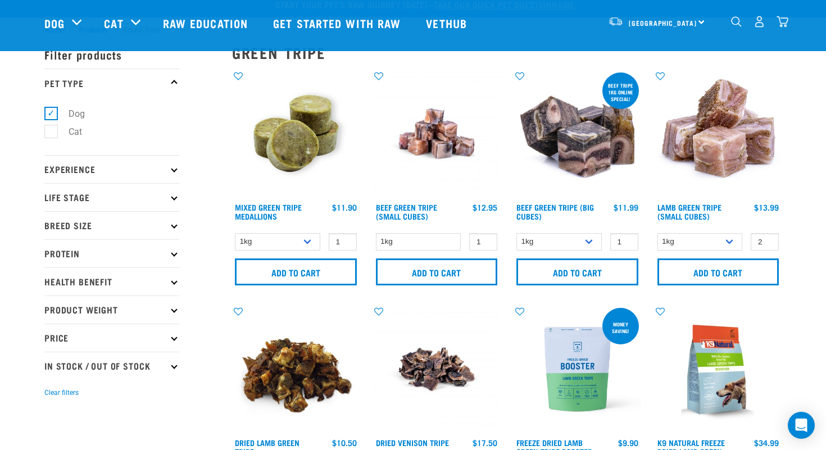
scroll to position [0, 0]
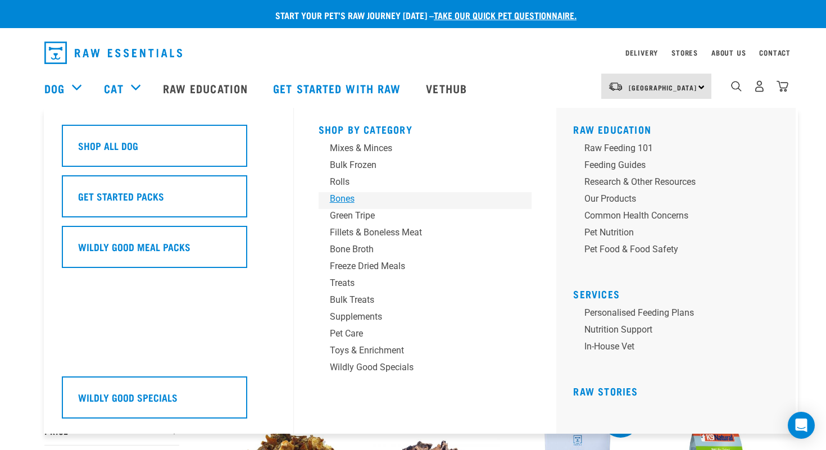
click at [343, 201] on div "Bones" at bounding box center [417, 198] width 175 height 13
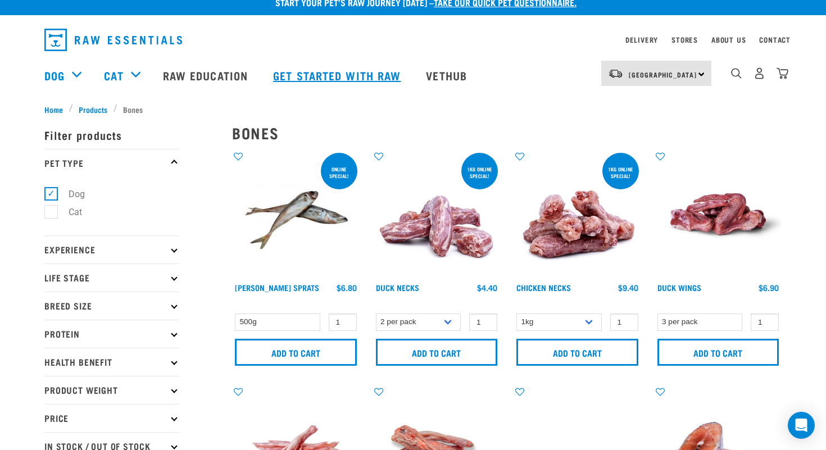
scroll to position [14, 0]
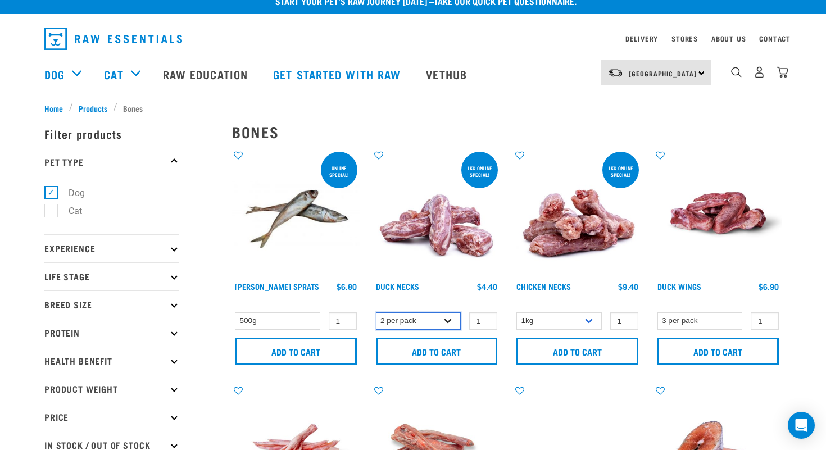
click at [450, 321] on select "2 per pack 6 per pack" at bounding box center [418, 320] width 85 height 17
select select "810"
click at [376, 312] on select "2 per pack 6 per pack" at bounding box center [418, 320] width 85 height 17
type input "2"
click at [487, 320] on input "2" at bounding box center [483, 320] width 28 height 17
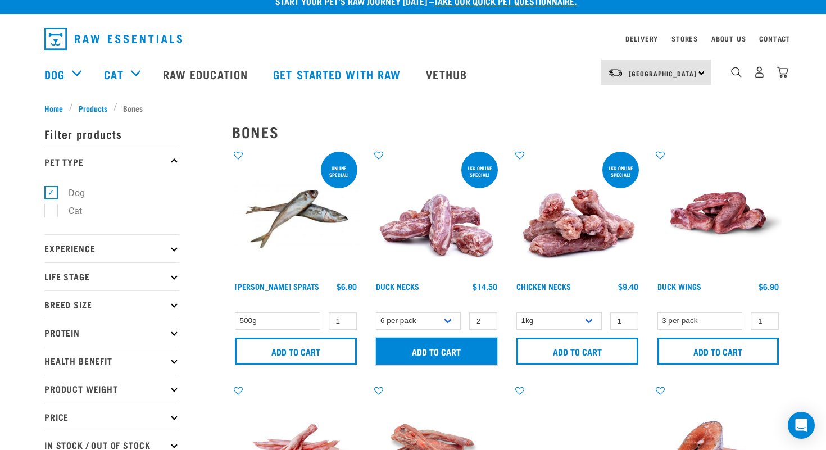
click at [452, 348] on input "Add to cart" at bounding box center [437, 351] width 122 height 27
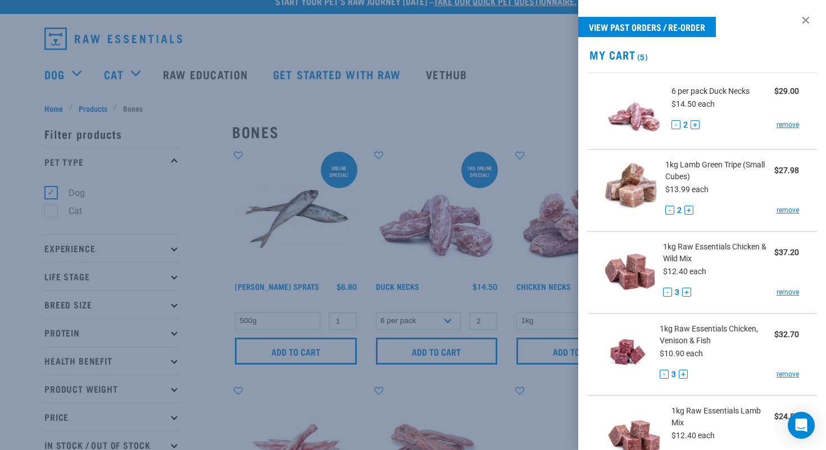
click at [384, 108] on div at bounding box center [413, 225] width 826 height 450
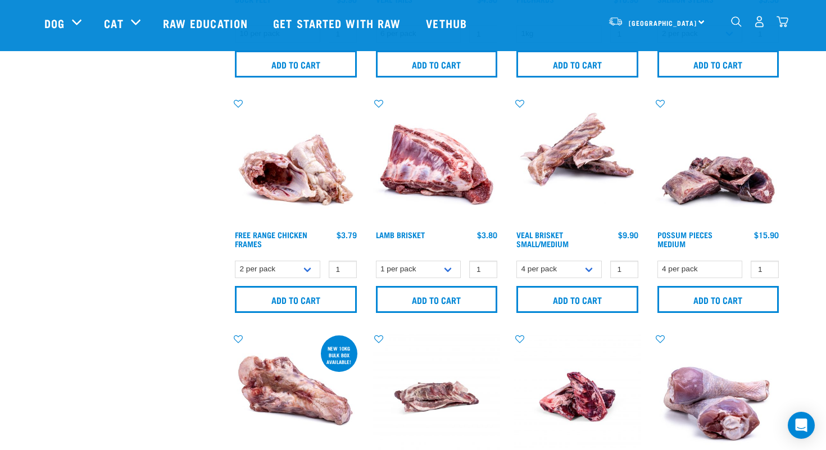
scroll to position [467, 0]
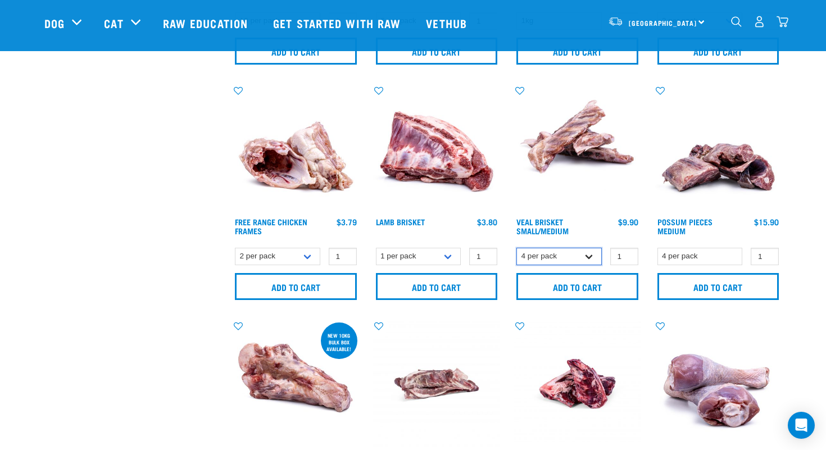
click at [591, 255] on select "4 per pack 8 per pack" at bounding box center [558, 256] width 85 height 17
click at [516, 248] on select "4 per pack 8 per pack" at bounding box center [558, 256] width 85 height 17
click at [591, 254] on select "4 per pack 8 per pack" at bounding box center [558, 256] width 85 height 17
select select "447645"
click at [516, 248] on select "4 per pack 8 per pack" at bounding box center [558, 256] width 85 height 17
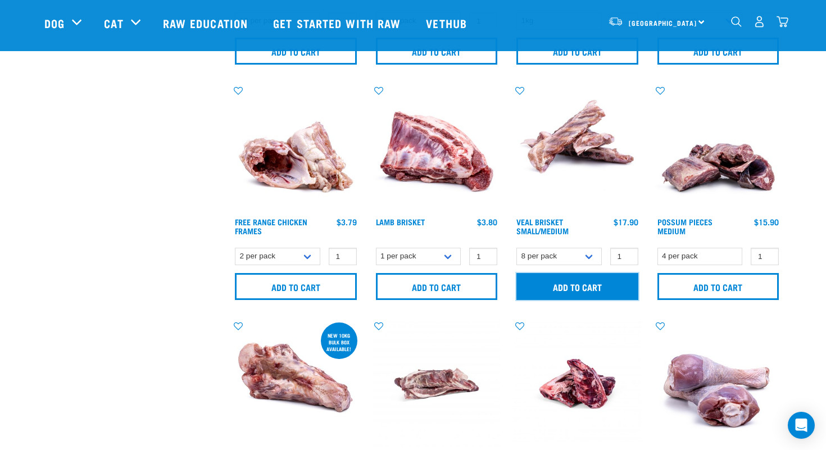
click at [578, 284] on input "Add to cart" at bounding box center [577, 286] width 122 height 27
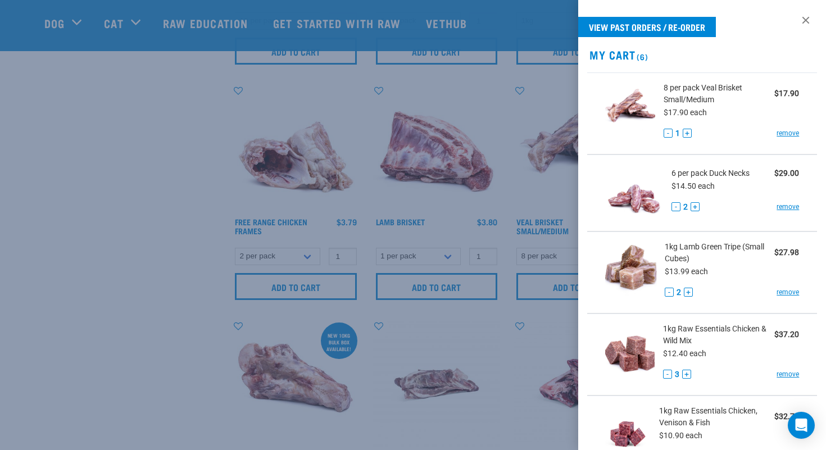
click at [474, 90] on div at bounding box center [413, 225] width 826 height 450
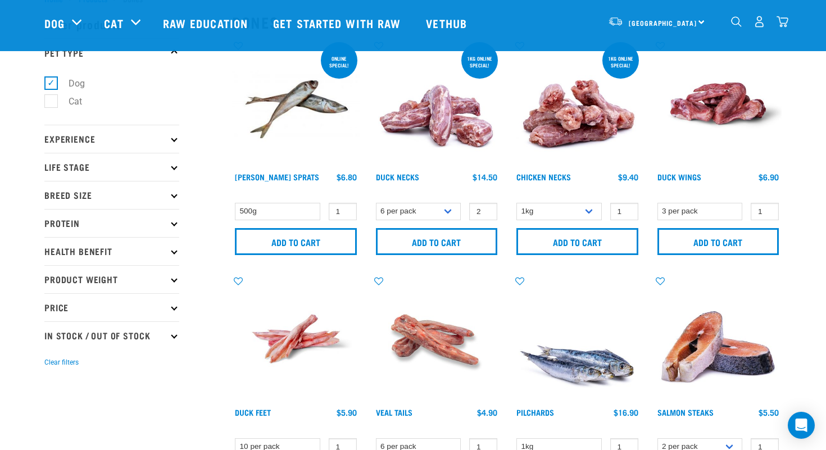
scroll to position [0, 0]
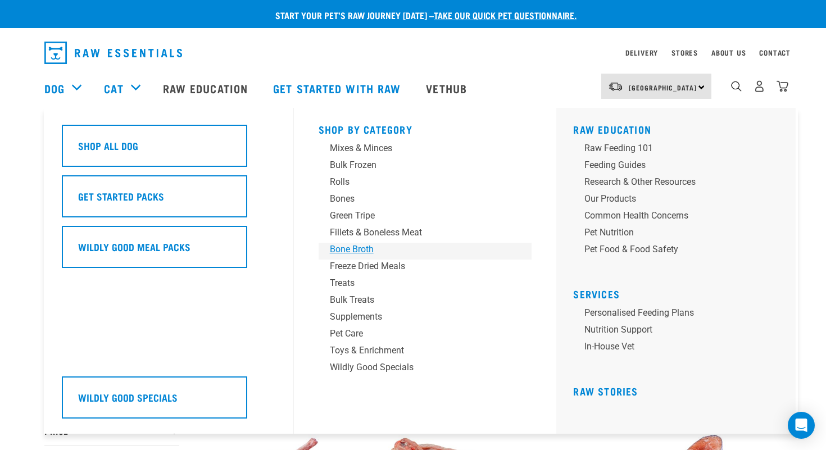
click at [348, 249] on div "Bone Broth" at bounding box center [417, 249] width 175 height 13
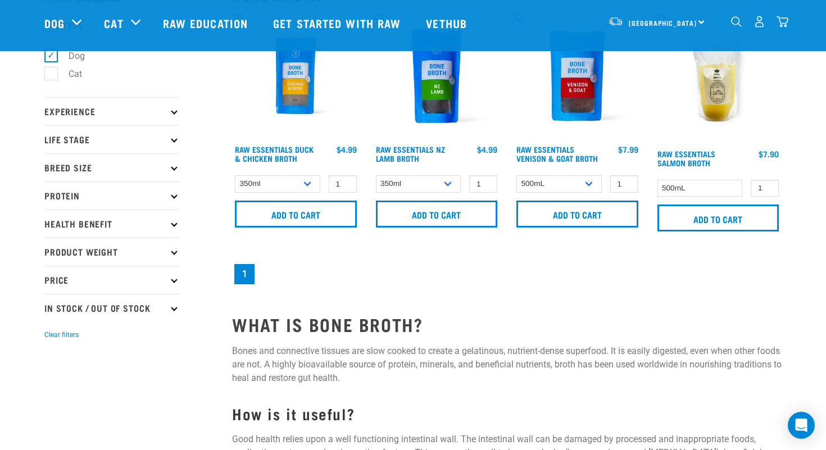
scroll to position [69, 0]
click at [347, 182] on input "2" at bounding box center [343, 183] width 28 height 17
click at [347, 181] on input "3" at bounding box center [343, 183] width 28 height 17
type input "4"
click at [347, 181] on input "4" at bounding box center [343, 183] width 28 height 17
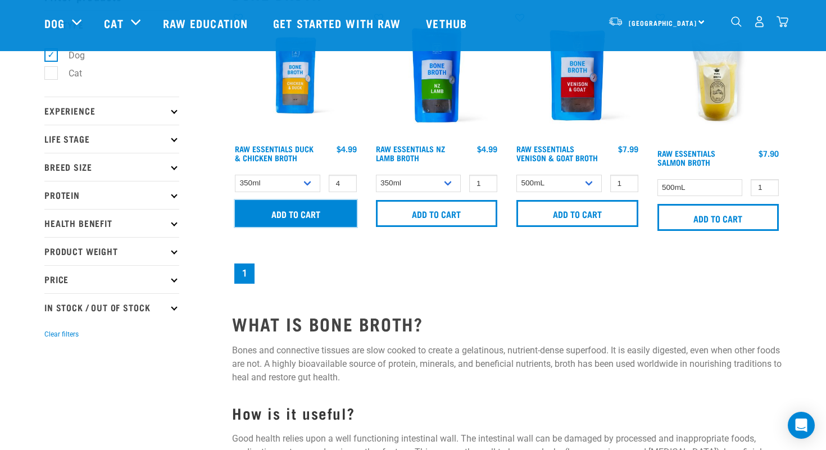
click at [308, 214] on input "Add to cart" at bounding box center [296, 213] width 122 height 27
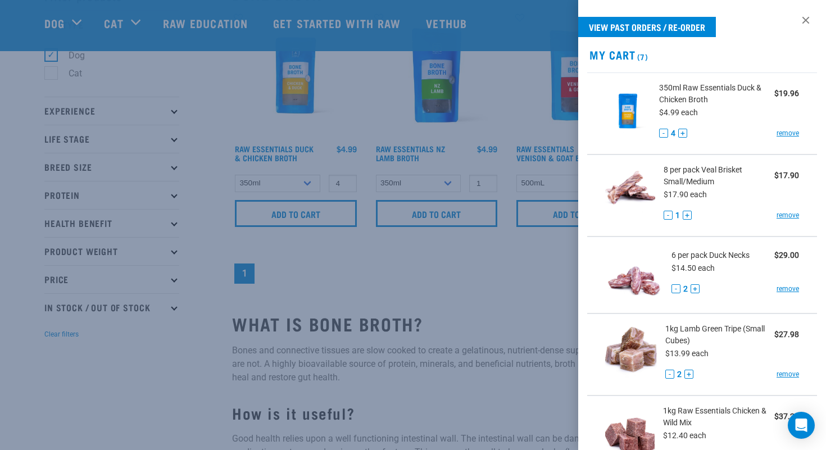
click at [490, 92] on div at bounding box center [413, 225] width 826 height 450
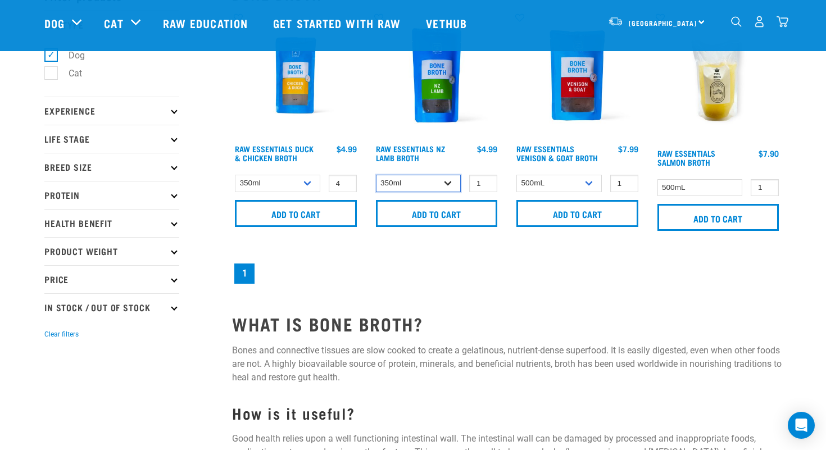
click at [451, 183] on select "350ml Bulk (40 pack)" at bounding box center [418, 183] width 85 height 17
click at [376, 175] on select "350ml Bulk (40 pack)" at bounding box center [418, 183] width 85 height 17
click at [488, 181] on input "2" at bounding box center [483, 183] width 28 height 17
click at [488, 181] on input "3" at bounding box center [483, 183] width 28 height 17
type input "4"
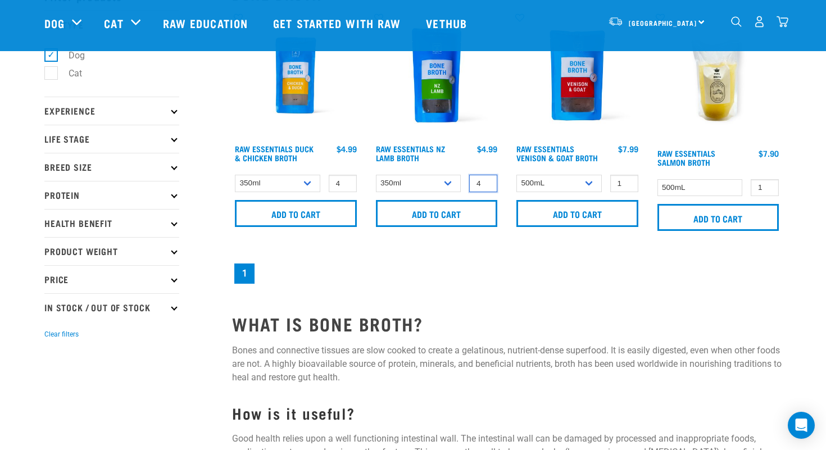
click at [488, 181] on input "4" at bounding box center [483, 183] width 28 height 17
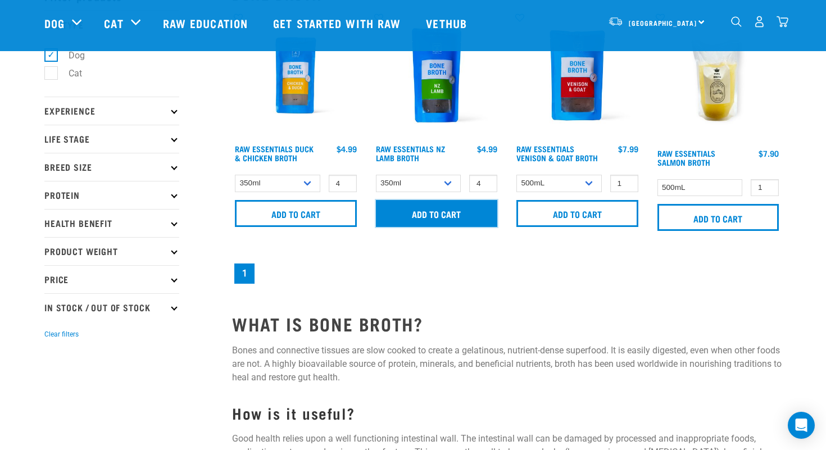
click at [437, 210] on input "Add to cart" at bounding box center [437, 213] width 122 height 27
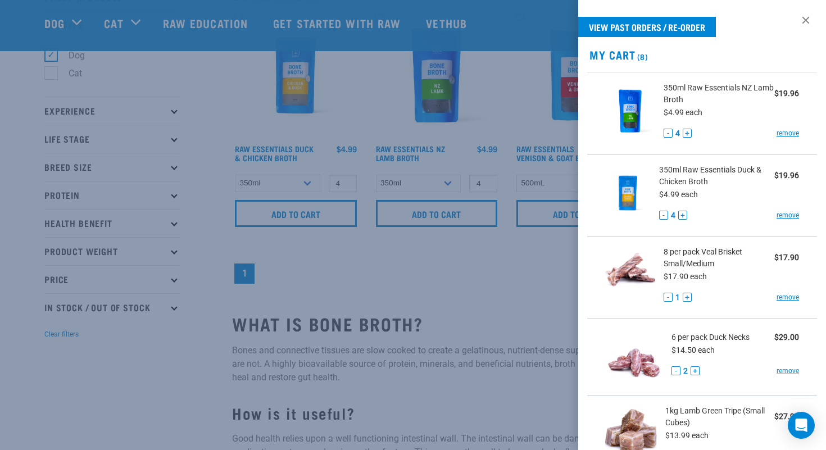
click at [510, 74] on div at bounding box center [413, 225] width 826 height 450
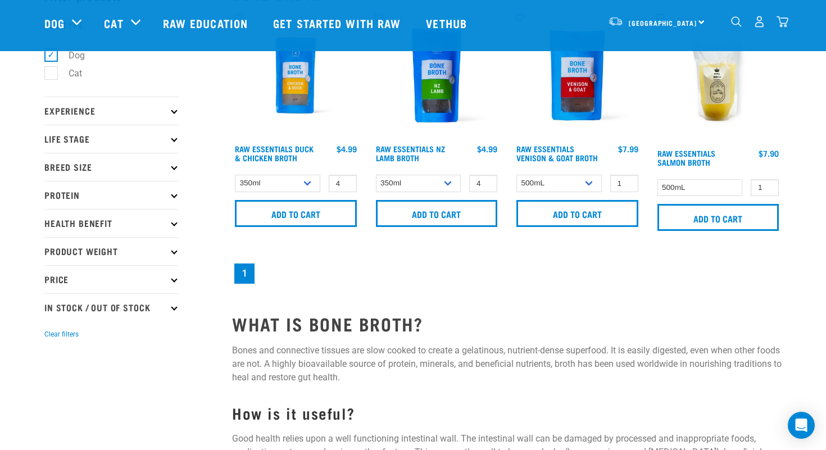
scroll to position [0, 0]
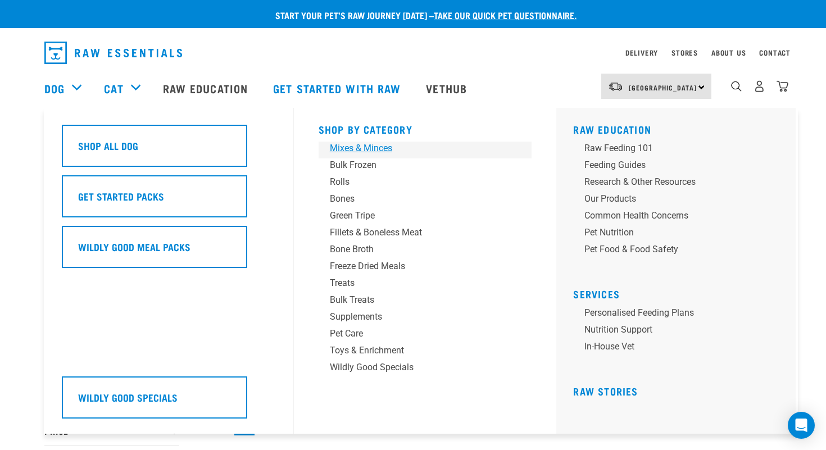
click at [353, 149] on div "Mixes & Minces" at bounding box center [417, 148] width 175 height 13
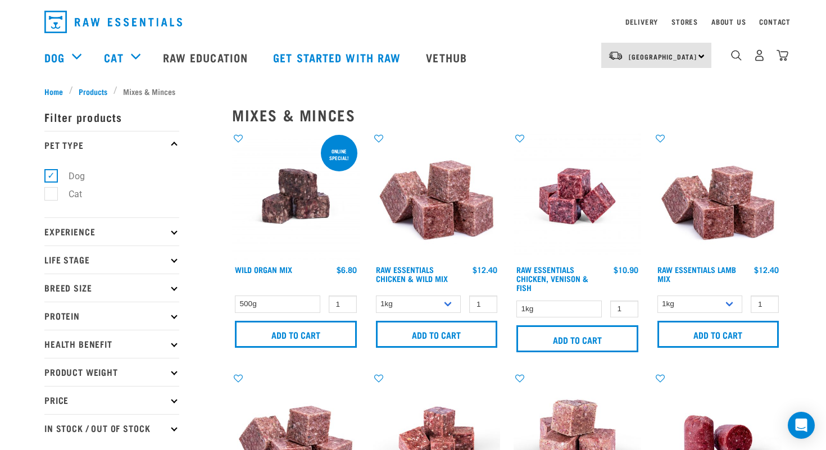
scroll to position [32, 0]
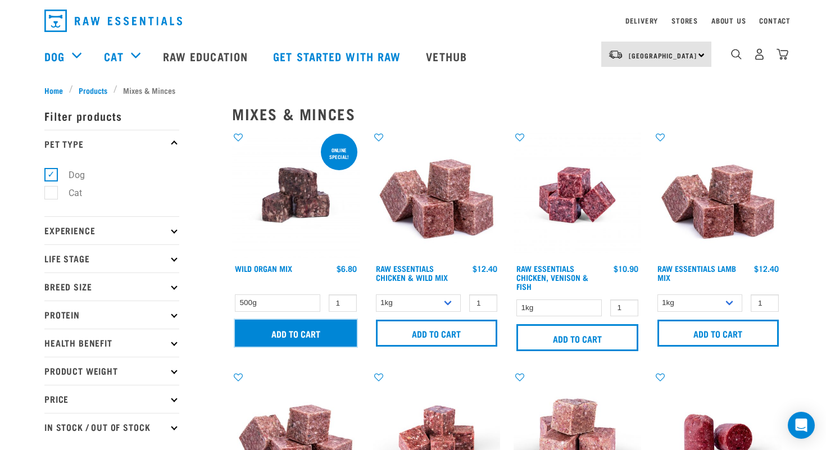
click at [300, 330] on input "Add to cart" at bounding box center [296, 333] width 122 height 27
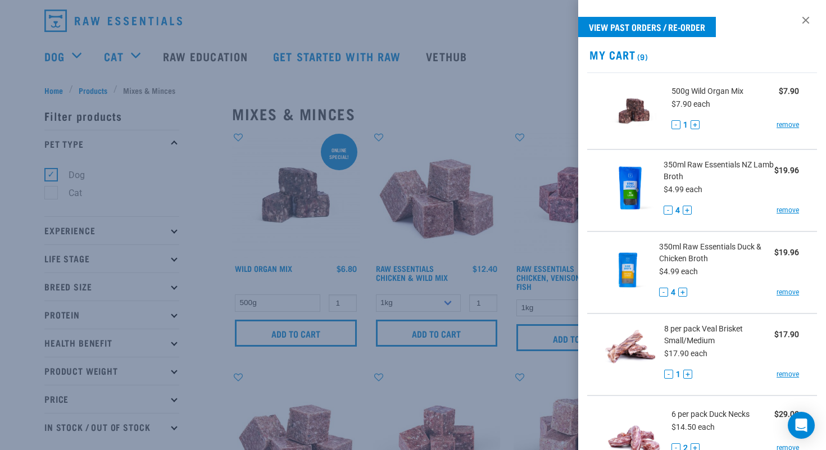
click at [374, 233] on div at bounding box center [413, 225] width 826 height 450
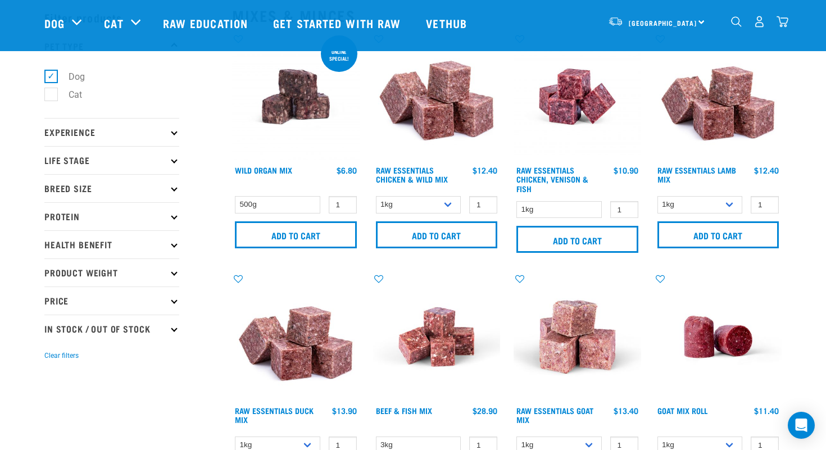
scroll to position [53, 0]
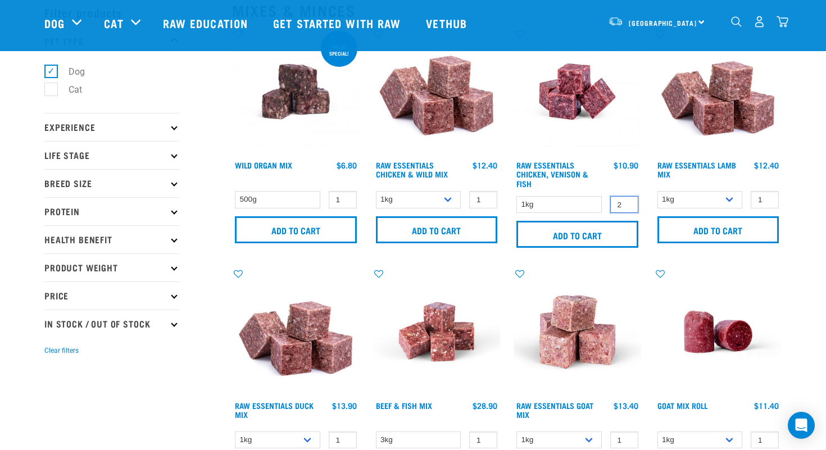
type input "2"
click at [626, 202] on input "2" at bounding box center [624, 204] width 28 height 17
click at [576, 233] on input "Add to cart" at bounding box center [577, 234] width 122 height 27
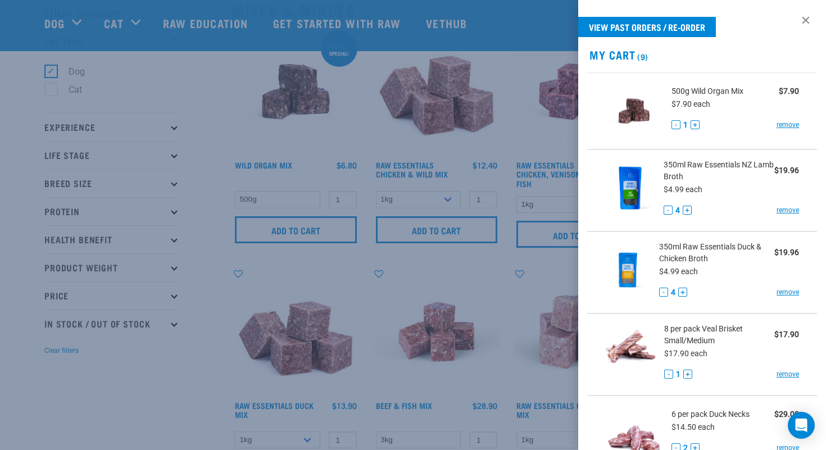
click at [570, 232] on div at bounding box center [413, 225] width 826 height 450
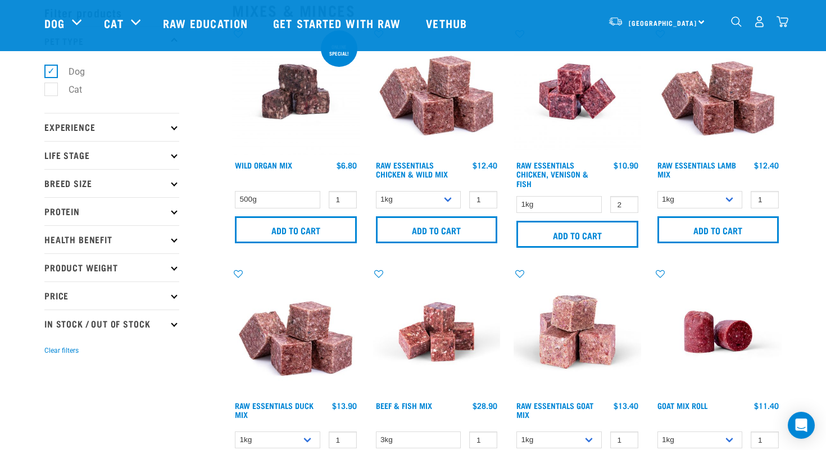
click at [759, 22] on img "dropdown navigation" at bounding box center [759, 22] width 12 height 12
click at [781, 24] on img "dropdown navigation" at bounding box center [782, 22] width 12 height 12
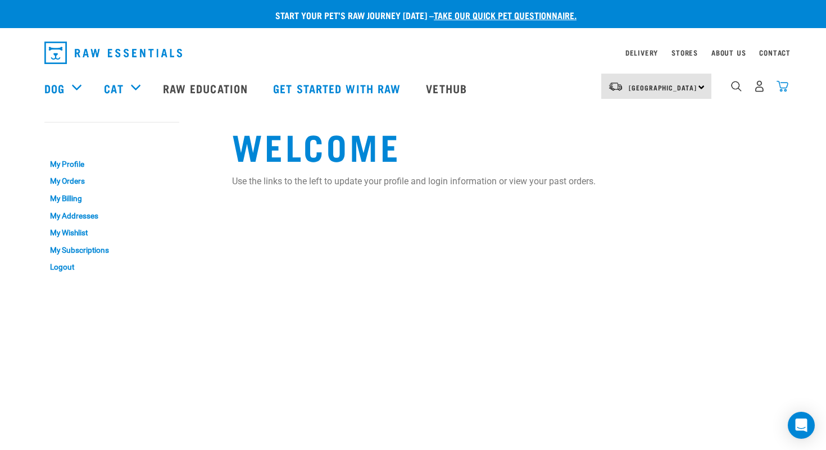
click at [783, 87] on img "dropdown navigation" at bounding box center [782, 86] width 12 height 12
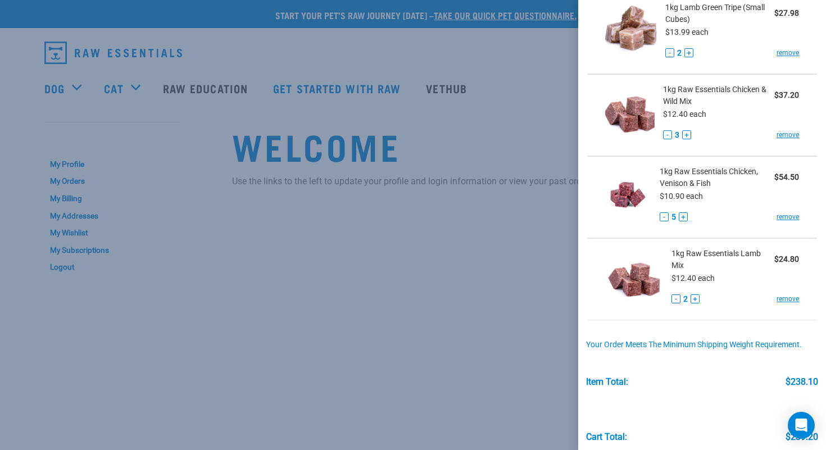
scroll to position [515, 0]
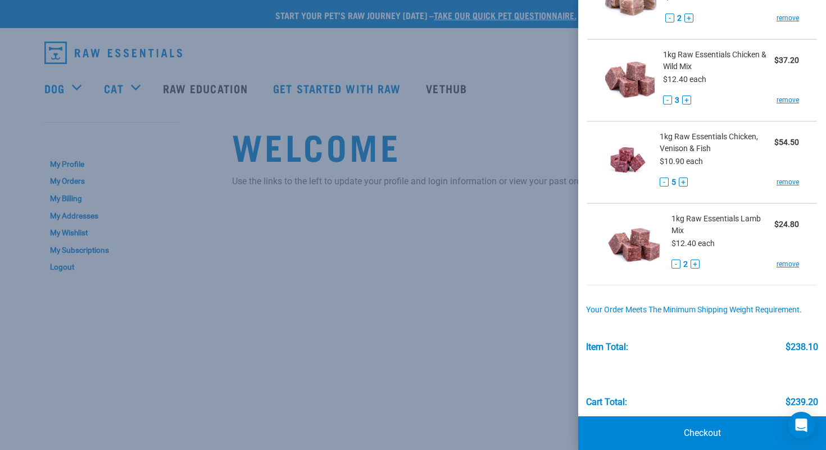
click at [501, 82] on div at bounding box center [413, 225] width 826 height 450
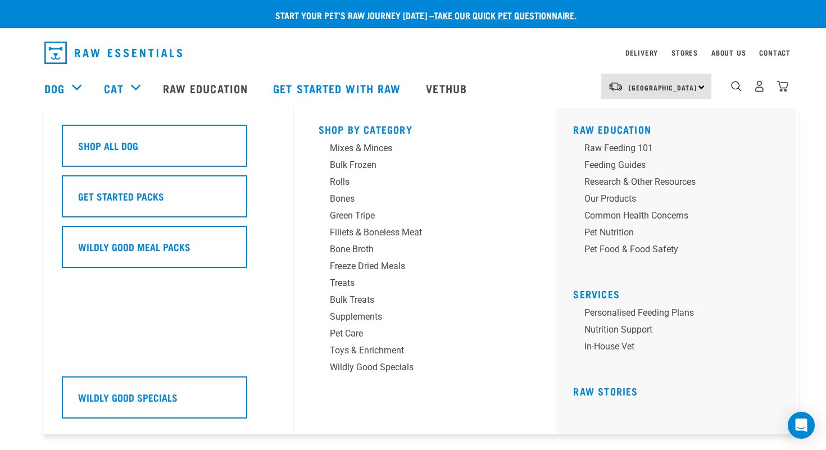
click at [74, 91] on div "Dog" at bounding box center [68, 88] width 48 height 45
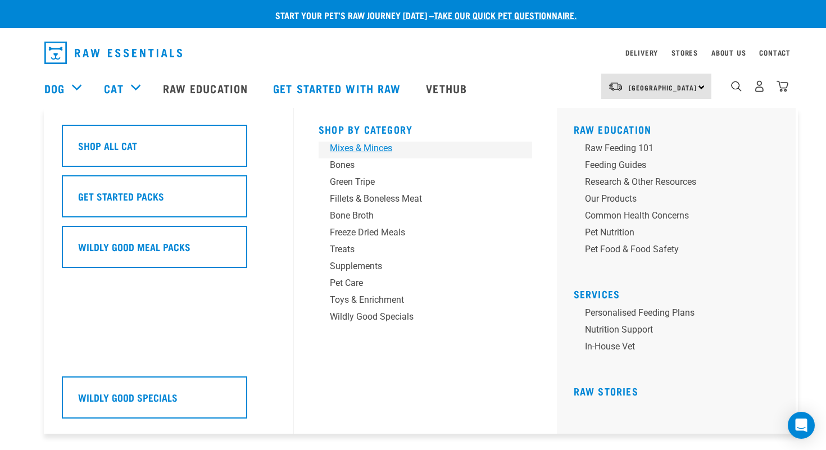
click at [362, 149] on div "Mixes & Minces" at bounding box center [417, 148] width 175 height 13
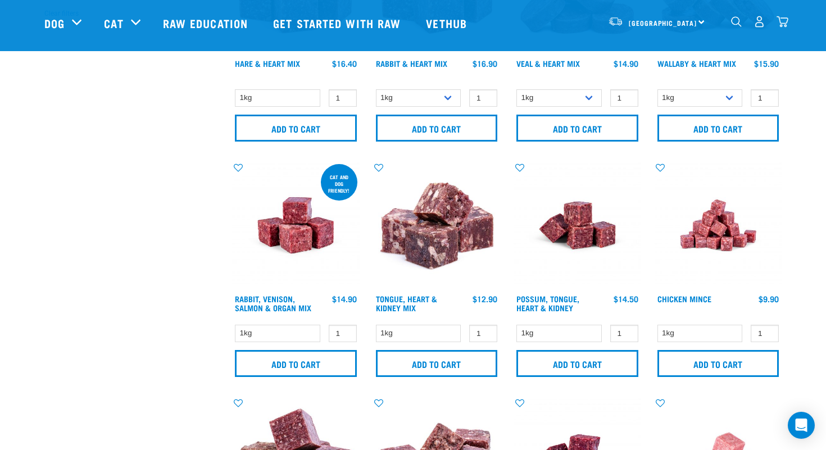
scroll to position [400, 0]
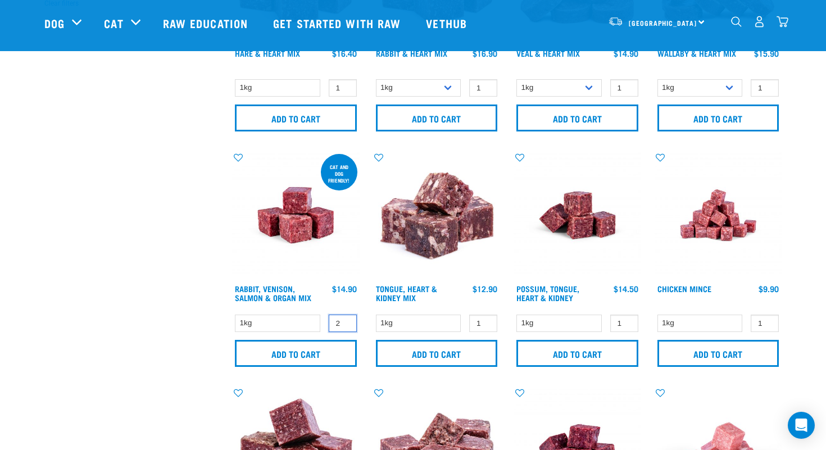
type input "2"
click at [346, 319] on input "2" at bounding box center [343, 323] width 28 height 17
click at [301, 351] on input "Add to cart" at bounding box center [296, 353] width 122 height 27
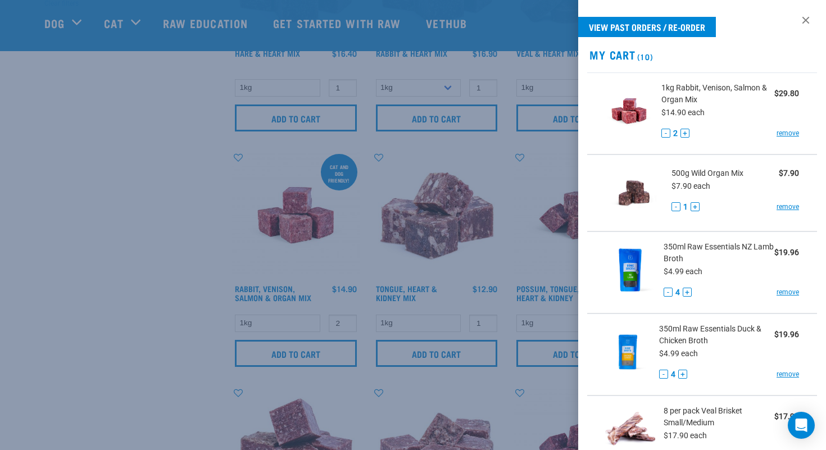
click at [501, 19] on div at bounding box center [413, 225] width 826 height 450
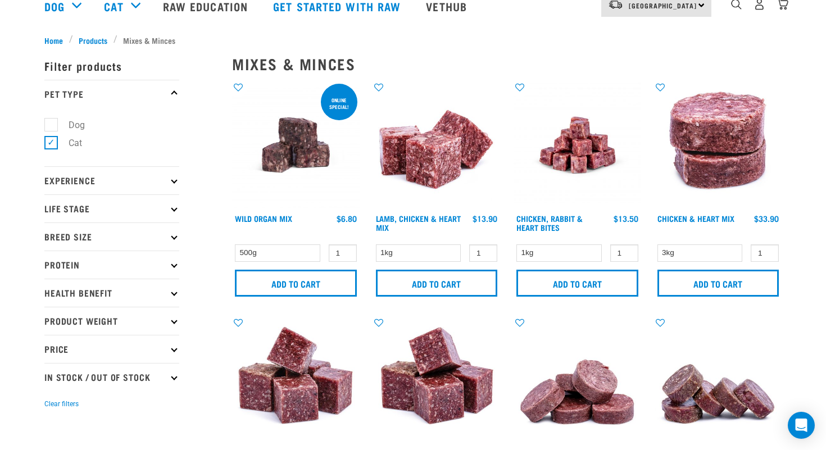
scroll to position [0, 0]
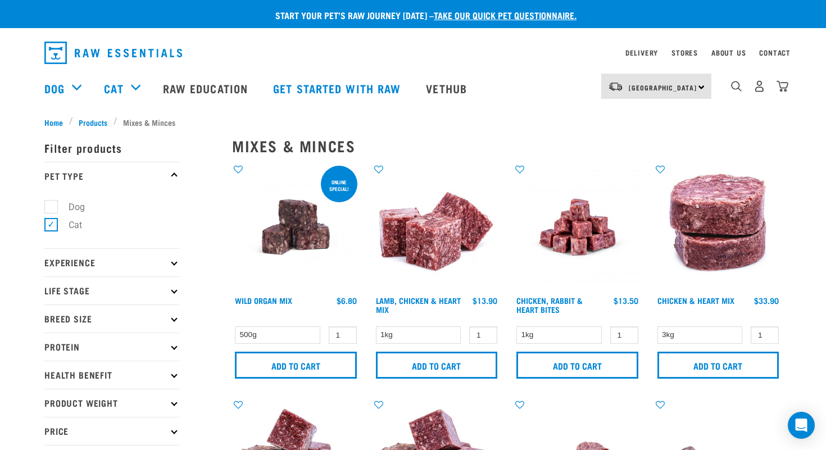
click at [52, 226] on label "Cat" at bounding box center [69, 225] width 36 height 14
click at [52, 226] on input "Cat" at bounding box center [47, 223] width 7 height 7
checkbox input "false"
click at [53, 207] on label "Dog" at bounding box center [70, 207] width 39 height 14
click at [52, 207] on input "Dog" at bounding box center [47, 204] width 7 height 7
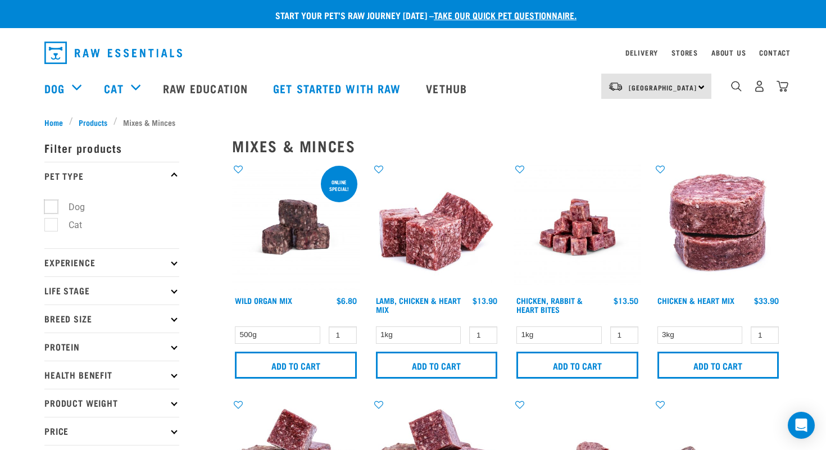
checkbox input "true"
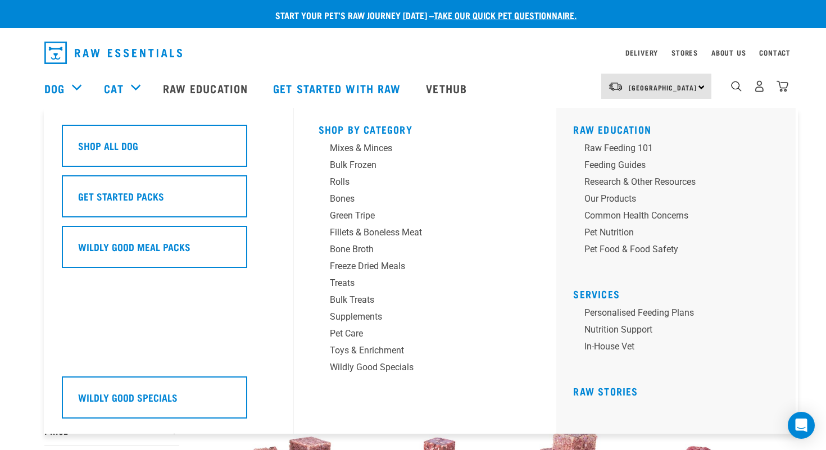
click at [76, 88] on div "Dog" at bounding box center [68, 88] width 48 height 45
click at [348, 148] on div "Mixes & Minces" at bounding box center [417, 148] width 175 height 13
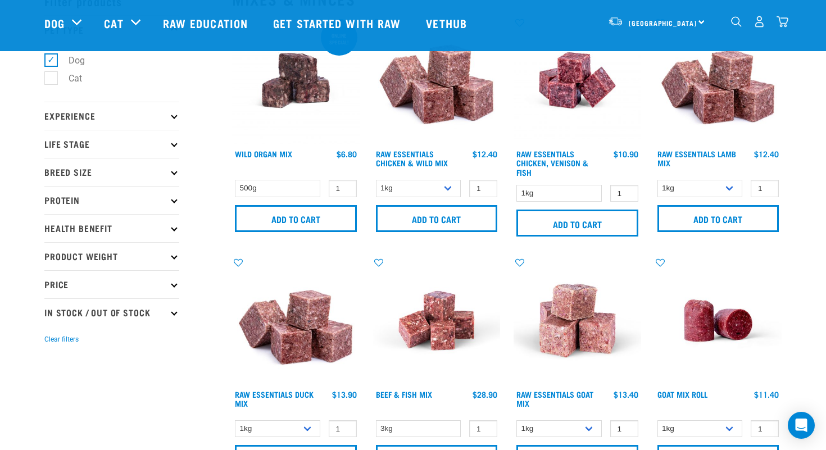
scroll to position [70, 0]
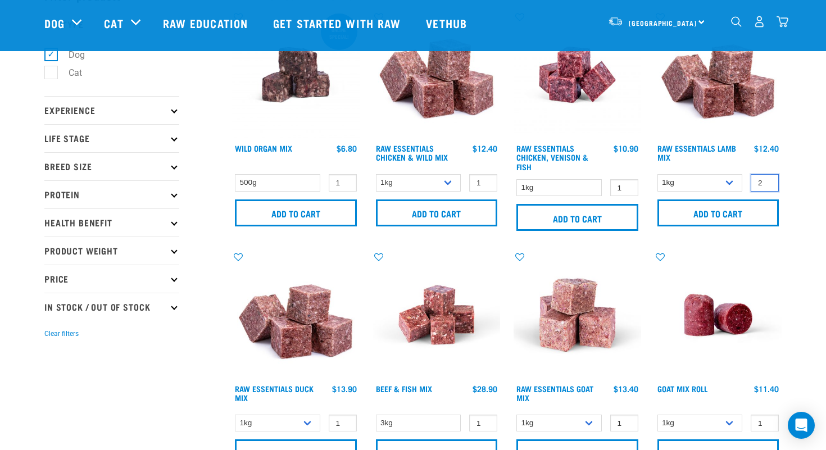
type input "2"
click at [768, 178] on input "2" at bounding box center [765, 182] width 28 height 17
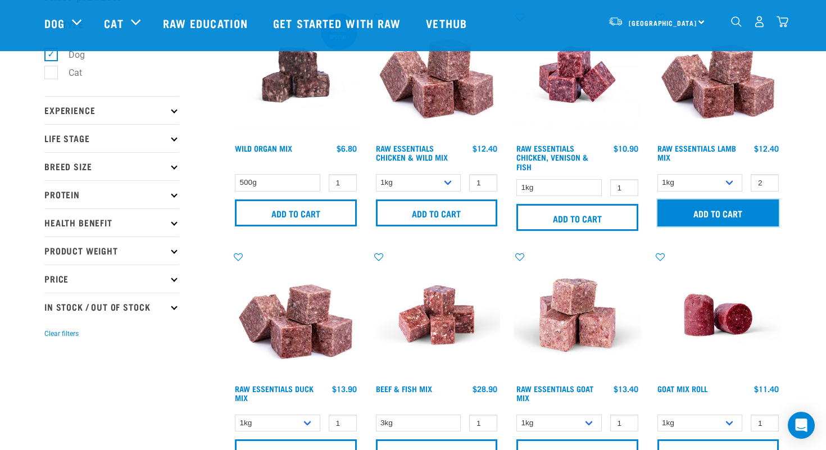
click at [712, 207] on input "Add to cart" at bounding box center [718, 212] width 122 height 27
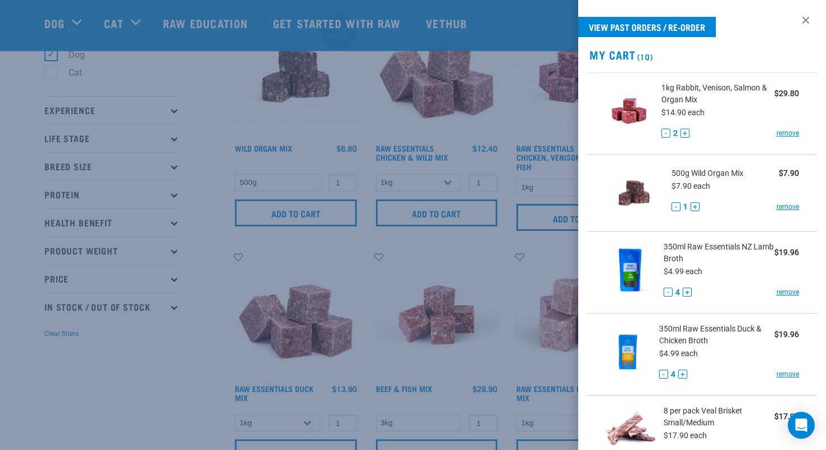
click at [553, 115] on div at bounding box center [413, 225] width 826 height 450
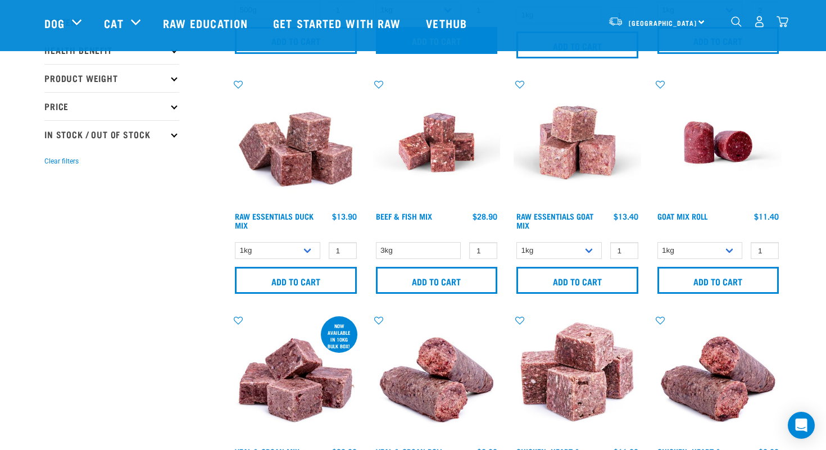
scroll to position [246, 0]
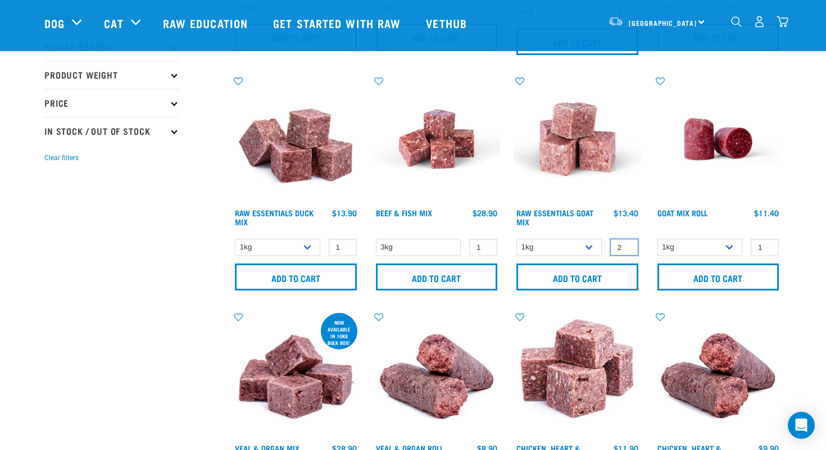
type input "2"
click at [628, 246] on input "2" at bounding box center [624, 247] width 28 height 17
click at [586, 277] on input "Add to cart" at bounding box center [577, 276] width 122 height 27
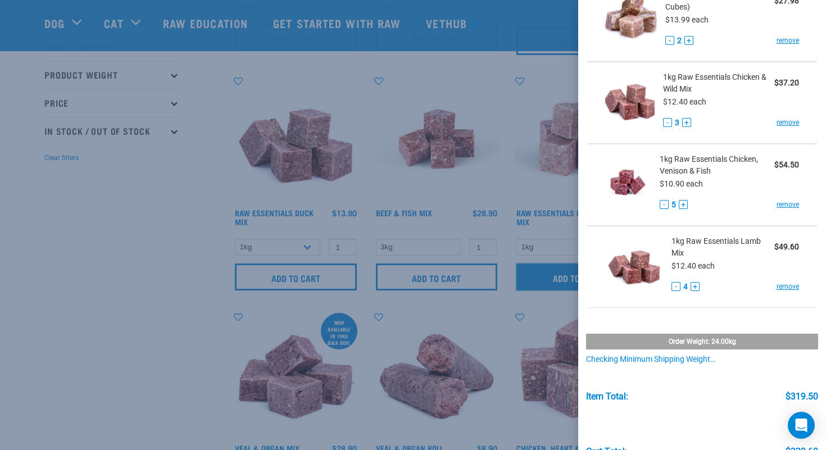
scroll to position [651, 0]
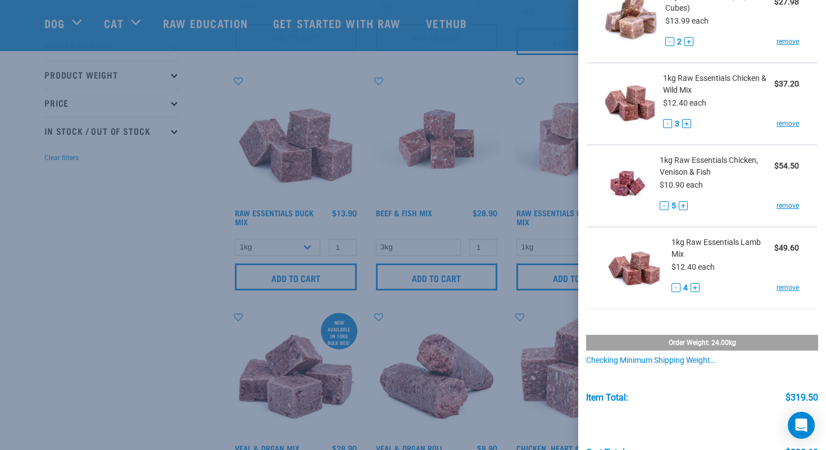
click at [634, 200] on img at bounding box center [628, 183] width 46 height 58
click at [507, 30] on div at bounding box center [413, 225] width 826 height 450
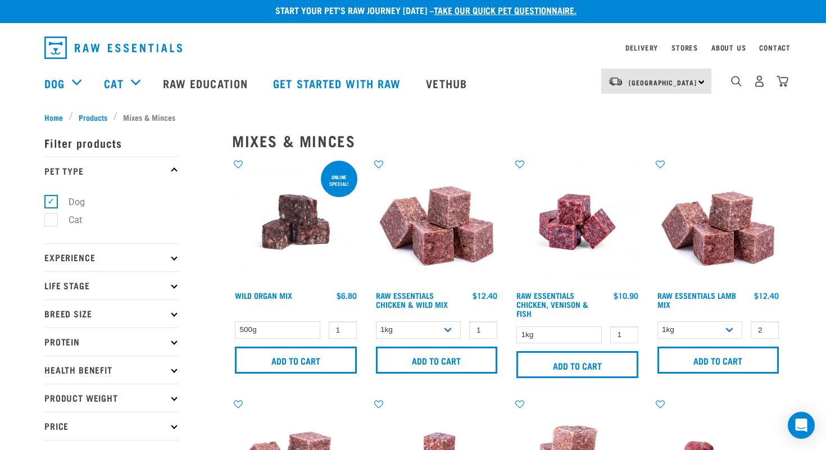
scroll to position [0, 0]
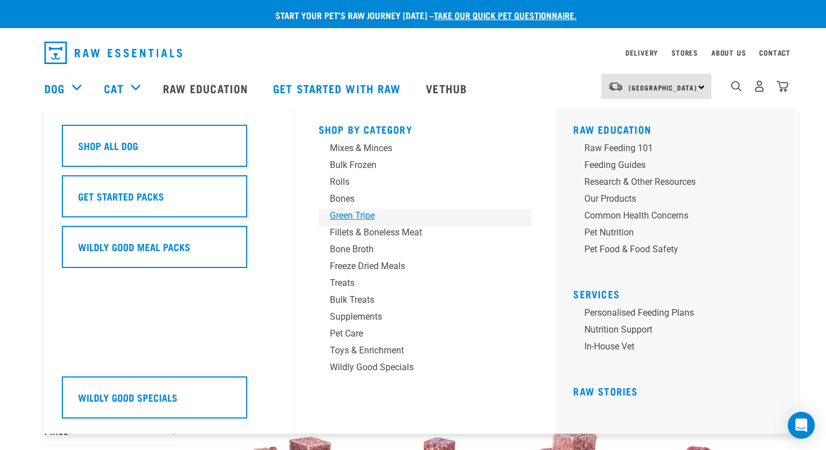
click at [353, 215] on div "Green Tripe" at bounding box center [417, 215] width 175 height 13
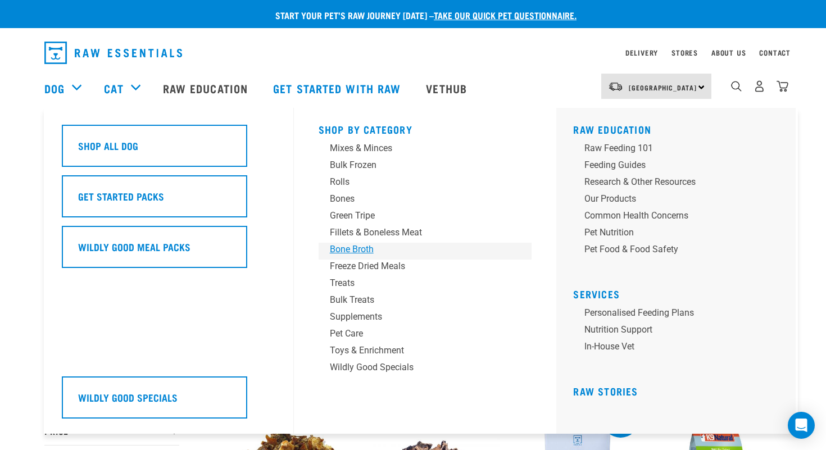
click at [342, 252] on div "Bone Broth" at bounding box center [417, 249] width 175 height 13
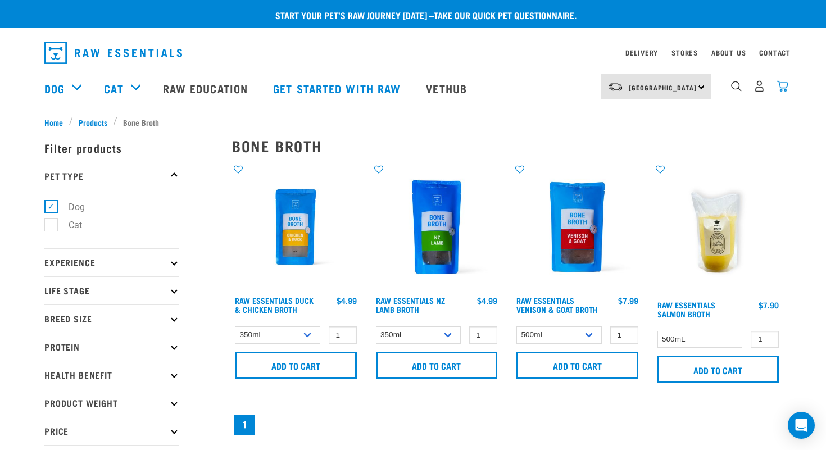
click at [784, 90] on img "dropdown navigation" at bounding box center [782, 86] width 12 height 12
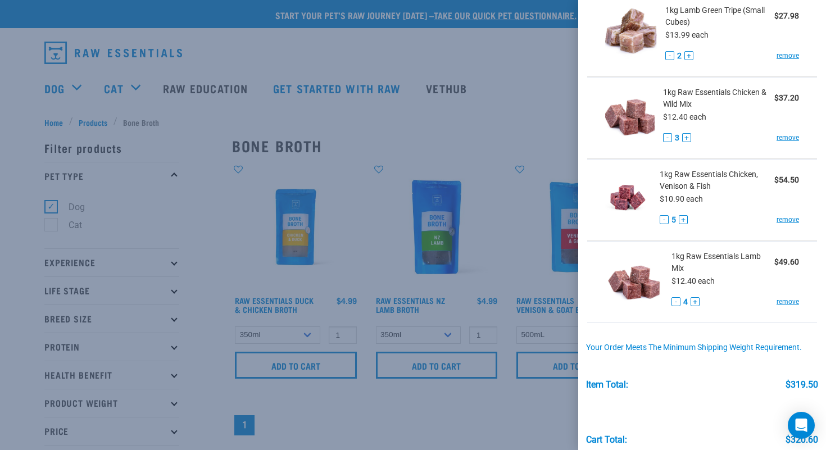
scroll to position [688, 0]
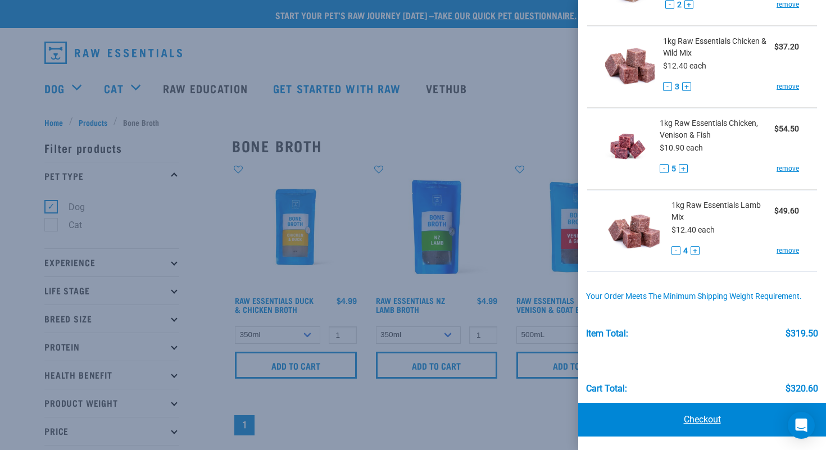
click at [706, 415] on link "Checkout" at bounding box center [702, 420] width 248 height 34
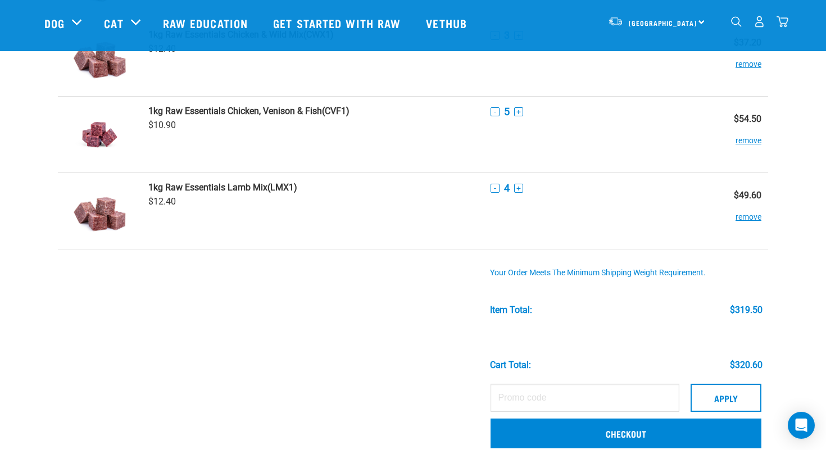
scroll to position [765, 0]
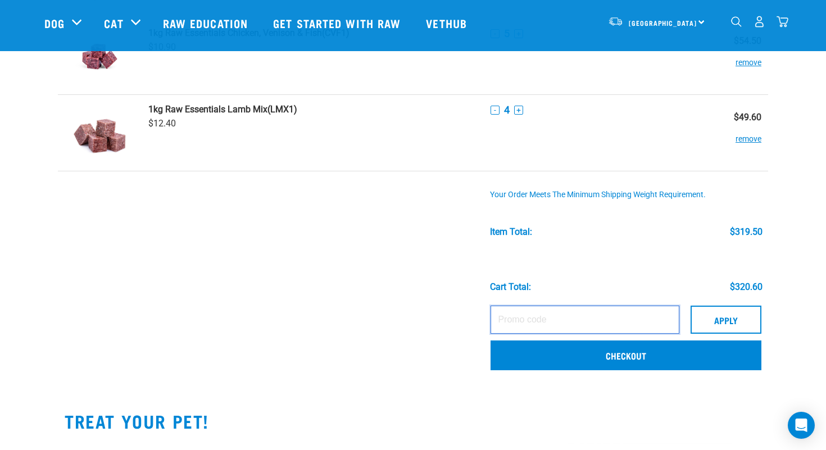
click at [589, 324] on input "text" at bounding box center [584, 320] width 189 height 28
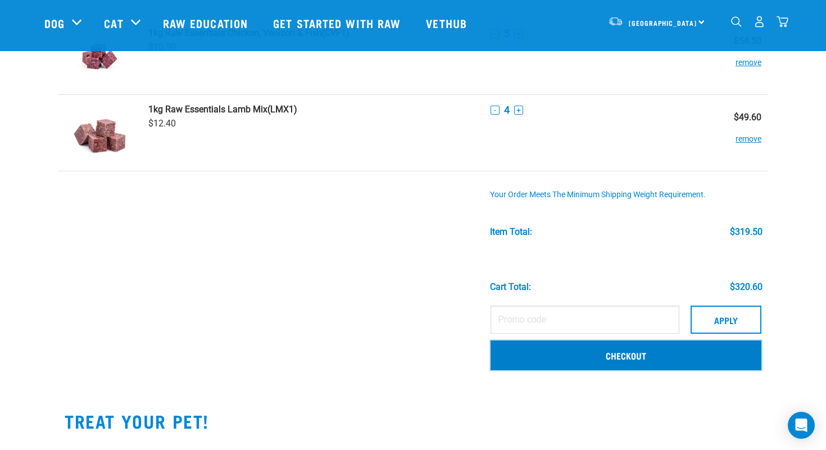
click at [580, 353] on link "Checkout" at bounding box center [625, 354] width 271 height 29
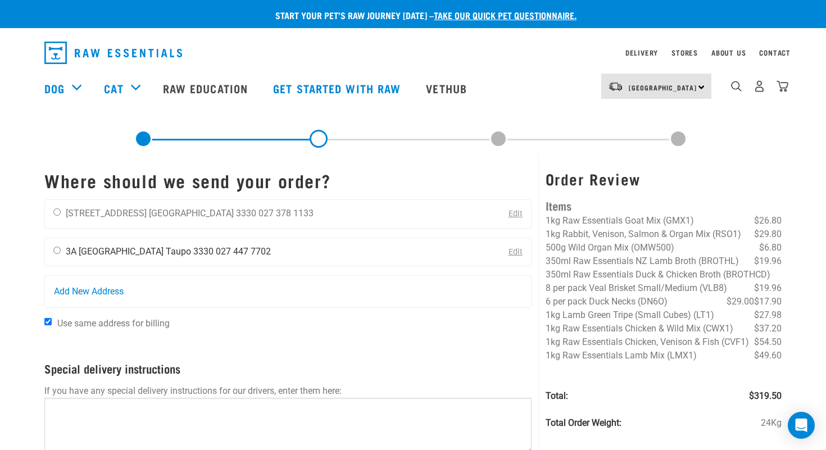
click at [58, 251] on input "radio" at bounding box center [56, 250] width 7 height 7
radio input "true"
click at [50, 325] on input "Use same address for billing" at bounding box center [47, 321] width 7 height 7
checkbox input "false"
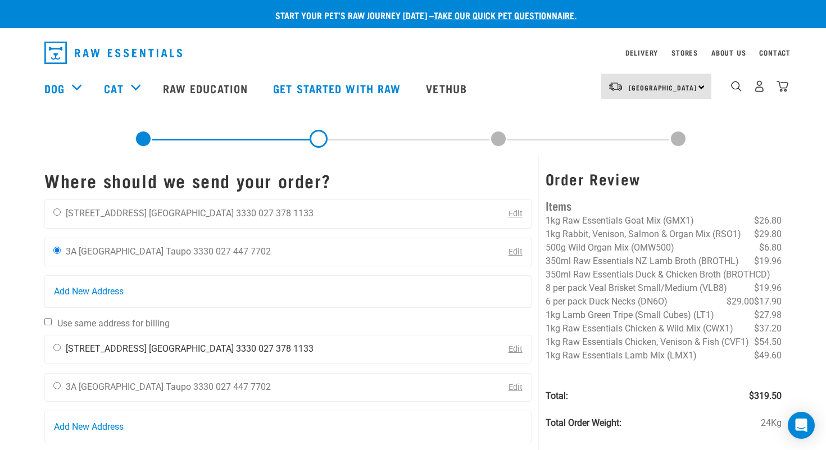
click at [58, 346] on input "radio" at bounding box center [56, 347] width 7 height 7
radio input "true"
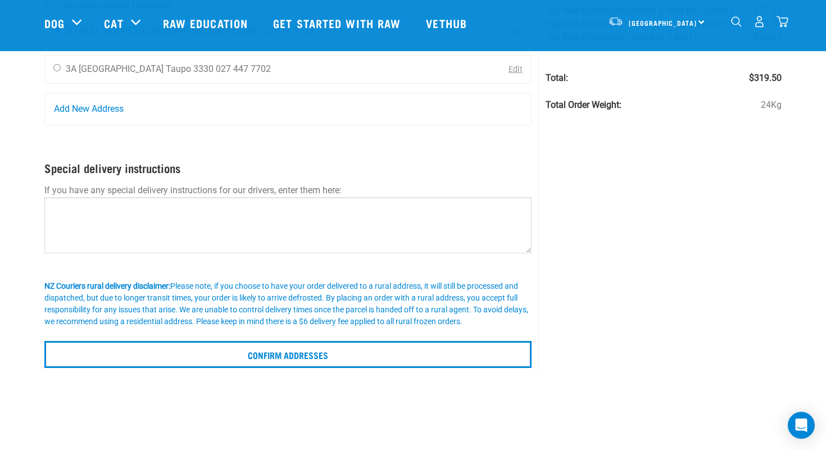
scroll to position [246, 0]
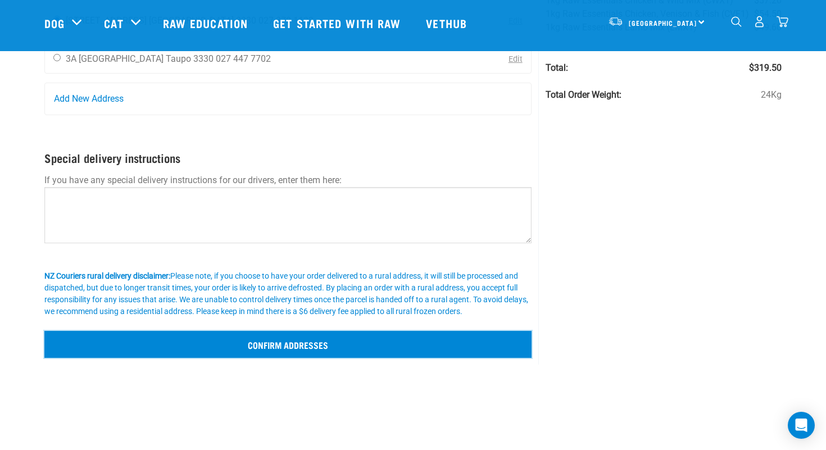
click at [256, 348] on input "Confirm addresses" at bounding box center [287, 344] width 487 height 27
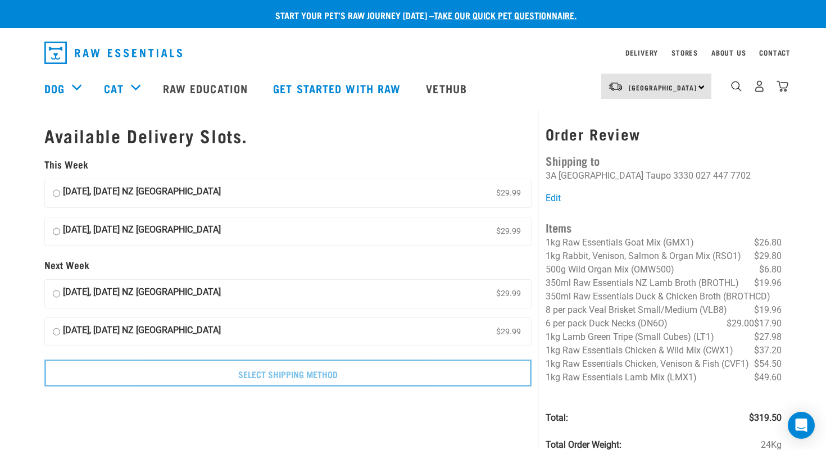
click at [57, 195] on input "[DATE], [DATE] NZ [GEOGRAPHIC_DATA] $29.99" at bounding box center [56, 193] width 7 height 17
radio input "true"
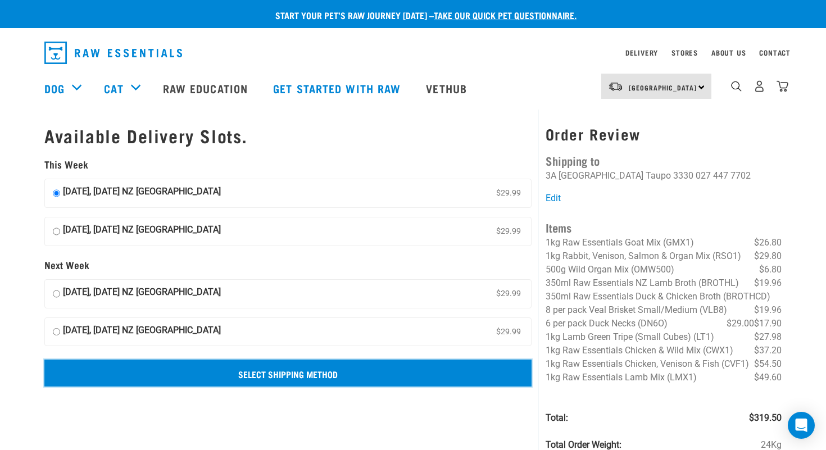
click at [261, 367] on input "Select Shipping Method" at bounding box center [287, 373] width 487 height 27
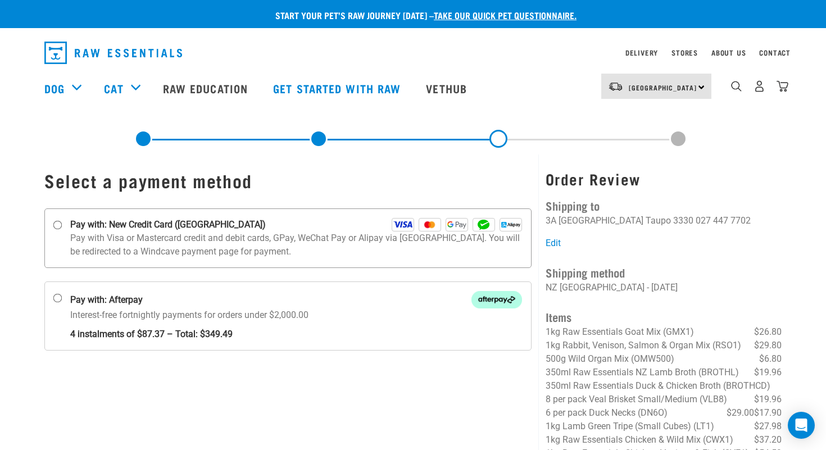
click at [58, 224] on input "Pay with: New Credit Card ([GEOGRAPHIC_DATA])" at bounding box center [57, 225] width 9 height 9
radio input "true"
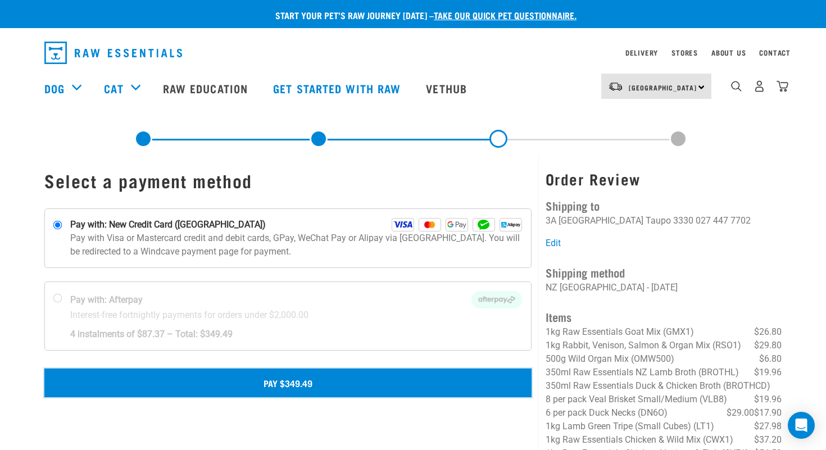
click at [274, 382] on button "Pay $349.49" at bounding box center [287, 383] width 487 height 28
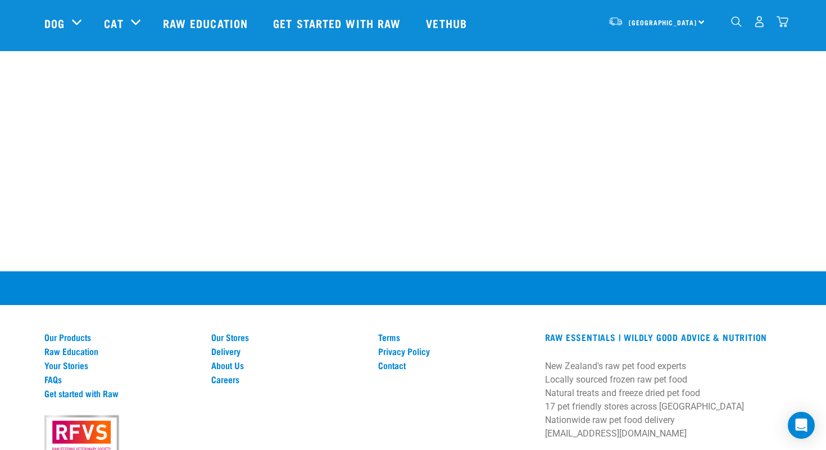
scroll to position [970, 0]
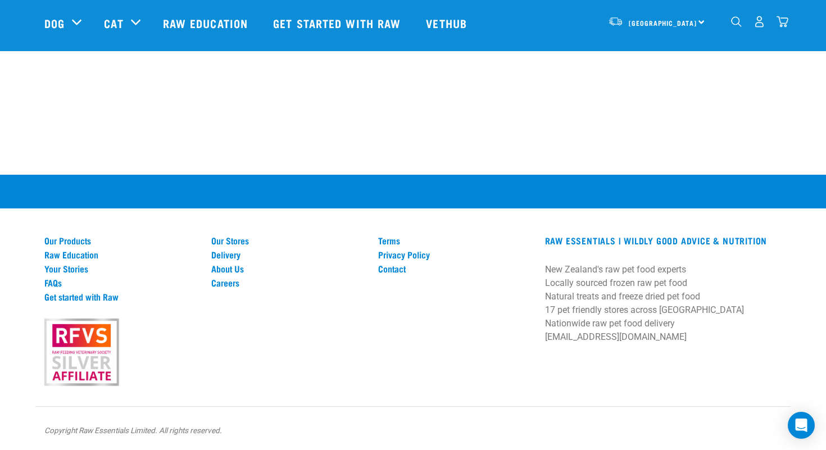
click at [759, 27] on img "dropdown navigation" at bounding box center [759, 22] width 12 height 12
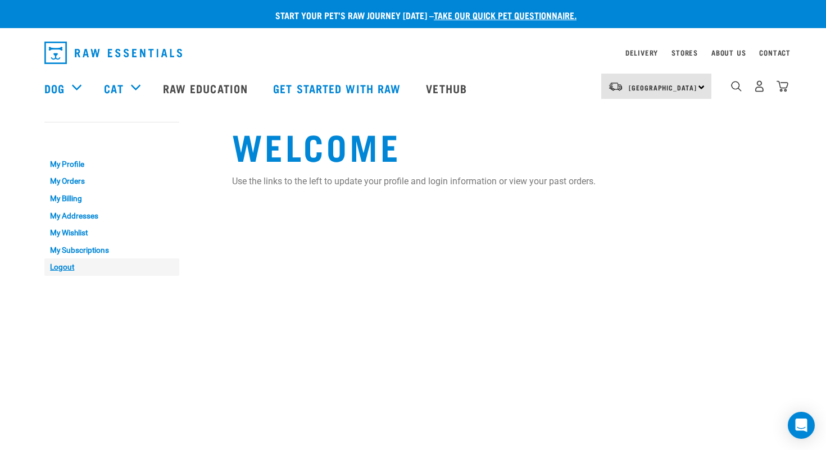
click at [59, 269] on link "Logout" at bounding box center [111, 266] width 135 height 17
